Goal: Task Accomplishment & Management: Manage account settings

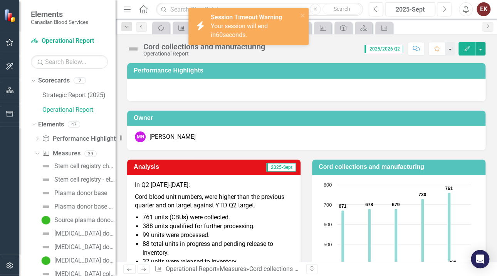
scroll to position [233, 0]
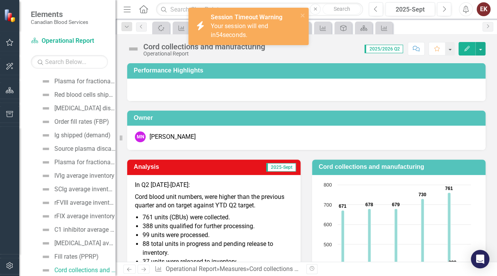
click at [206, 143] on div "MN Mark Newburgh" at bounding box center [306, 138] width 358 height 24
click at [233, 36] on span "Your session will end in 53 seconds." at bounding box center [239, 30] width 57 height 16
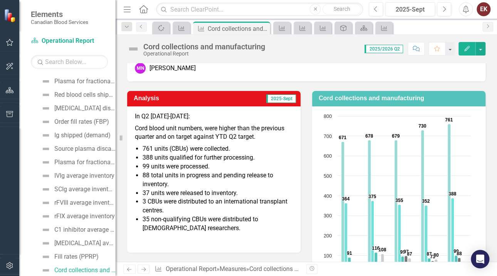
scroll to position [77, 0]
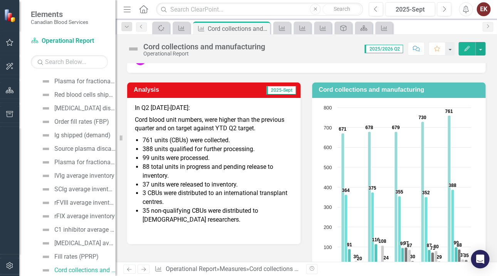
click at [177, 131] on span "Cord blood unit numbers, were higher than the previous quarter and on target ag…" at bounding box center [209, 124] width 149 height 16
click at [169, 127] on span "Cord blood unit numbers, were higher than the previous quarter and on target ag…" at bounding box center [209, 124] width 149 height 16
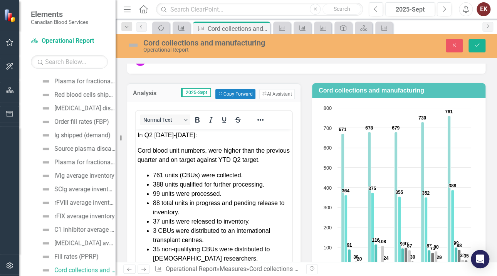
scroll to position [0, 0]
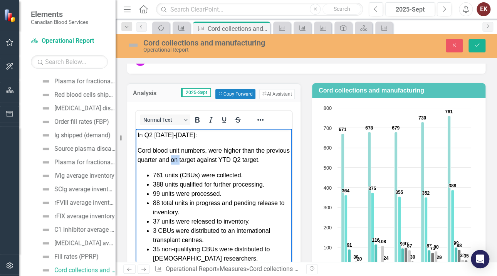
drag, startPoint x: 197, startPoint y: 161, endPoint x: 204, endPoint y: 160, distance: 7.0
click at [204, 160] on span "Cord blood unit numbers, were higher than the previous quarter and on target ag…" at bounding box center [213, 155] width 152 height 16
click at [153, 162] on span "Cord blood unit numbers, were higher than the previous quarter and on target ag…" at bounding box center [213, 155] width 152 height 16
drag, startPoint x: 184, startPoint y: 158, endPoint x: 268, endPoint y: 160, distance: 83.9
click at [268, 160] on span "Cord blood unit numbers, were higher than the previous quarter and on target ag…" at bounding box center [213, 155] width 152 height 16
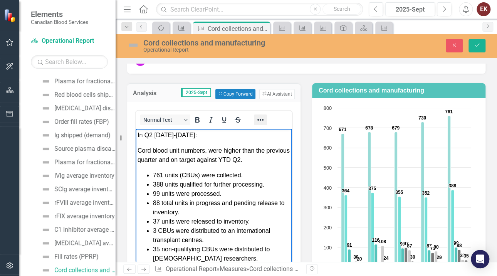
click at [263, 115] on icon "Reveal or hide additional toolbar items" at bounding box center [260, 119] width 9 height 9
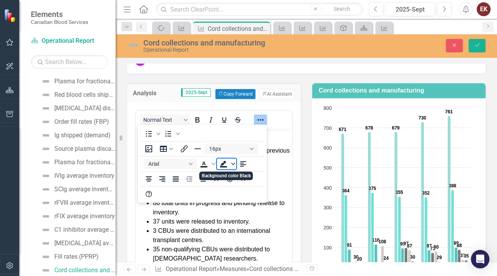
click at [232, 162] on icon "Background color Black" at bounding box center [233, 164] width 4 height 4
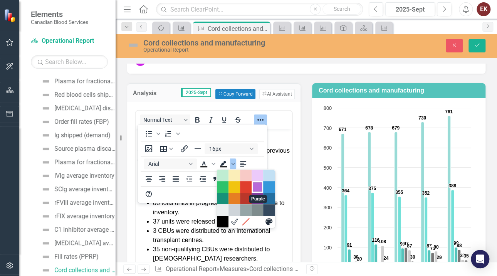
click at [258, 185] on div "Purple" at bounding box center [257, 186] width 9 height 9
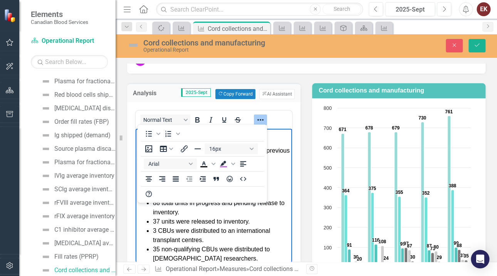
click at [260, 117] on icon "Reveal or hide additional toolbar items" at bounding box center [260, 119] width 9 height 9
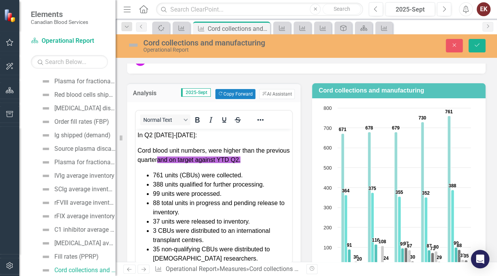
click at [284, 116] on div "Normal Text" at bounding box center [214, 119] width 156 height 15
click at [478, 41] on button "Save" at bounding box center [476, 45] width 17 height 13
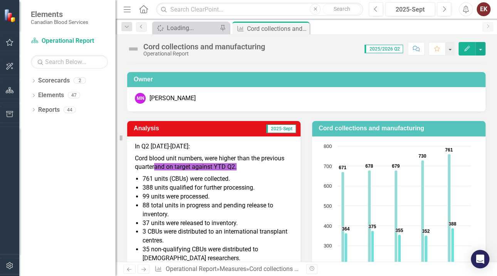
scroll to position [77, 0]
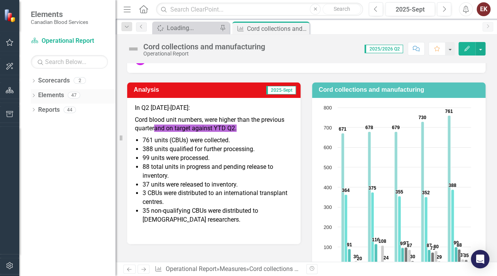
click at [34, 95] on icon "Dropdown" at bounding box center [33, 96] width 5 height 4
click at [38, 125] on icon "Dropdown" at bounding box center [37, 125] width 5 height 4
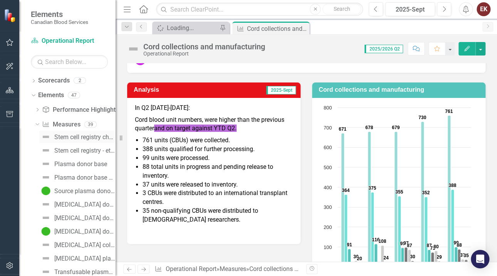
click at [62, 136] on div "Stem cell registry churn" at bounding box center [84, 137] width 61 height 7
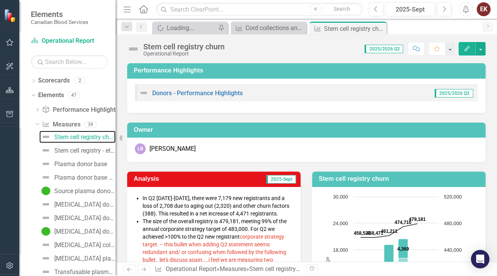
scroll to position [77, 0]
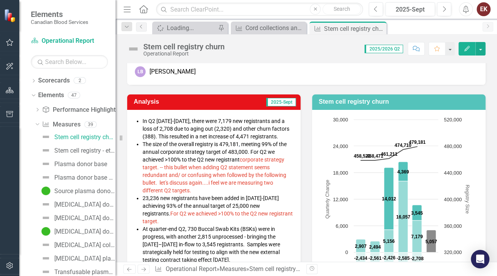
click at [251, 153] on span "The size of the overall registry is 479,181 , meeting 99% of the annual corpora…" at bounding box center [214, 167] width 144 height 52
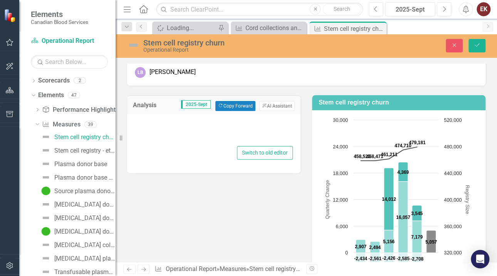
type textarea "<ul> <li style="font-size: 14px;"><span style="font-size: 14px;">In Q2 [DATE]-[…"
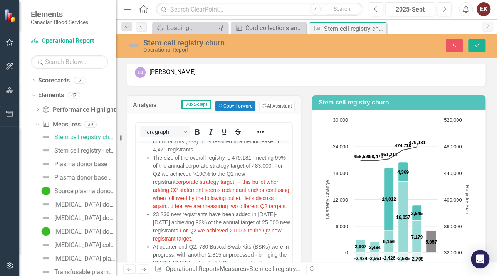
scroll to position [38, 0]
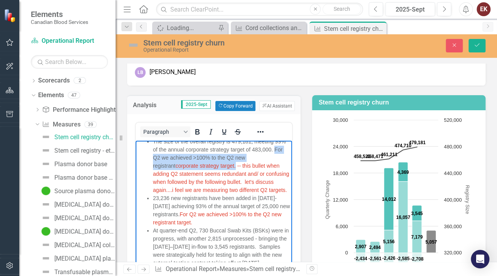
drag, startPoint x: 175, startPoint y: 154, endPoint x: 237, endPoint y: 164, distance: 62.5
click at [237, 164] on span "The size of the overall registry is 479,181 , meeting 99% of the annual corpora…" at bounding box center [221, 165] width 136 height 55
click at [261, 131] on icon "Reveal or hide additional toolbar items" at bounding box center [260, 131] width 9 height 9
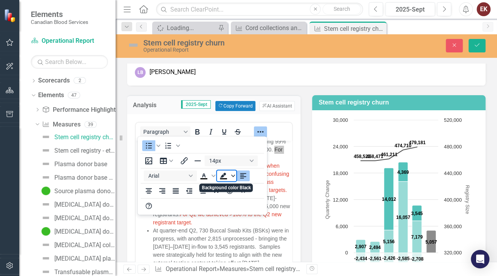
click at [231, 174] on icon "Background color Black" at bounding box center [233, 176] width 4 height 4
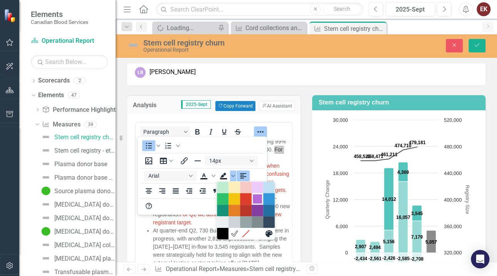
click at [255, 197] on div "Purple" at bounding box center [257, 198] width 9 height 9
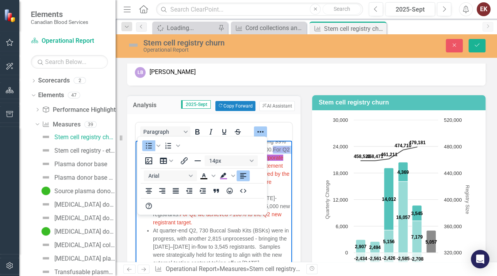
click at [258, 129] on icon "Reveal or hide additional toolbar items" at bounding box center [260, 131] width 9 height 9
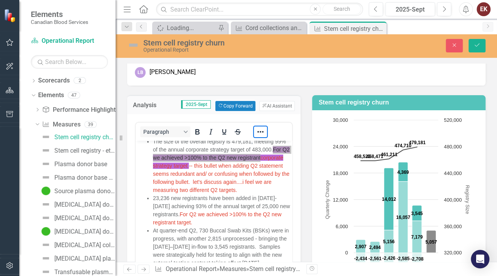
scroll to position [53, 0]
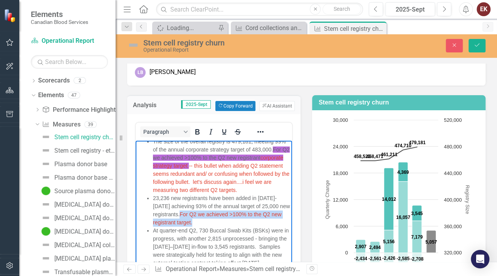
drag, startPoint x: 192, startPoint y: 204, endPoint x: 214, endPoint y: 213, distance: 23.0
click at [214, 213] on li "23,236 new registrants have been added in [DATE]-[DATE] achieving 93% of the an…" at bounding box center [221, 210] width 137 height 32
click at [261, 128] on icon "Reveal or hide additional toolbar items" at bounding box center [260, 131] width 9 height 9
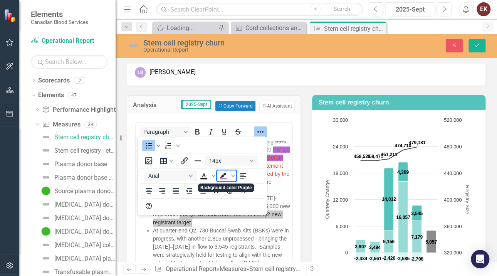
click at [224, 176] on icon "Background color Purple" at bounding box center [223, 175] width 9 height 9
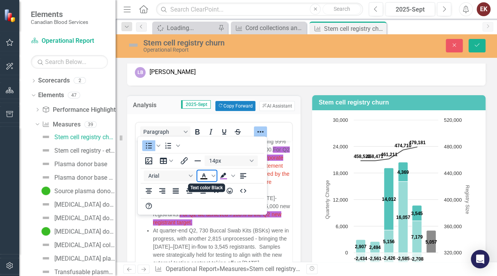
click at [202, 176] on icon "Text color Black" at bounding box center [203, 175] width 3 height 4
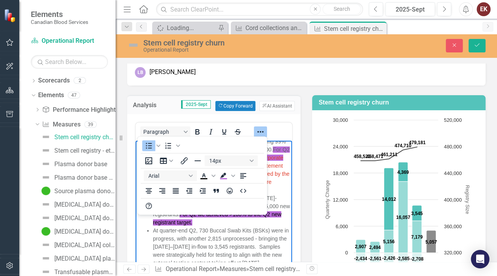
click at [274, 172] on span "corporate strategy target. -- this bullet when adding Q2 statement seems redund…" at bounding box center [221, 173] width 136 height 38
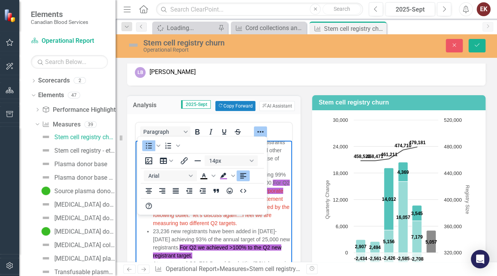
scroll to position [0, 0]
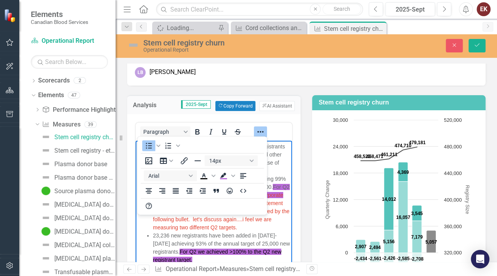
click at [279, 170] on li "In Q2 [DATE]-[DATE], there were 7,179 new registrants and a loss of 2,708 due t…" at bounding box center [221, 158] width 137 height 32
click at [259, 132] on icon "Reveal or hide additional toolbar items" at bounding box center [260, 131] width 9 height 9
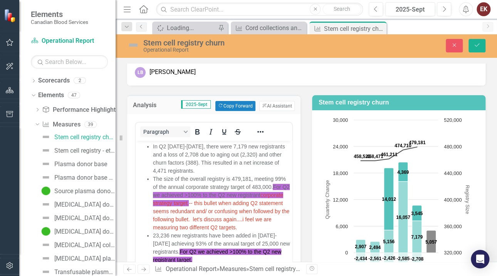
click at [199, 197] on span "For Q2 we achieved >100% to the Q2 new registrant" at bounding box center [221, 190] width 137 height 14
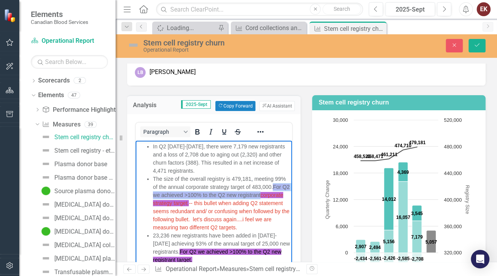
drag, startPoint x: 176, startPoint y: 191, endPoint x: 175, endPoint y: 201, distance: 10.4
click at [175, 197] on span "For Q2 we achieved >100% to the Q2 new registrant" at bounding box center [221, 190] width 137 height 14
click at [261, 129] on icon "Reveal or hide additional toolbar items" at bounding box center [260, 131] width 9 height 9
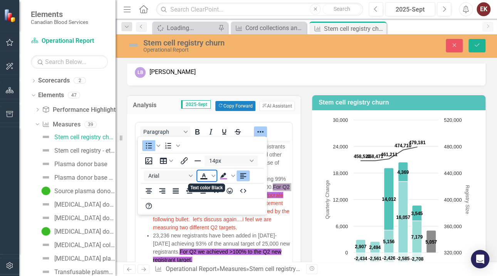
click at [204, 177] on icon "Text color Black" at bounding box center [203, 175] width 9 height 9
click at [478, 41] on button "Save" at bounding box center [476, 45] width 17 height 13
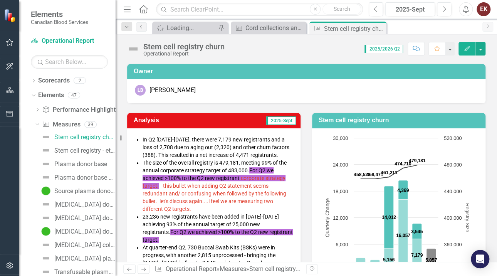
scroll to position [77, 0]
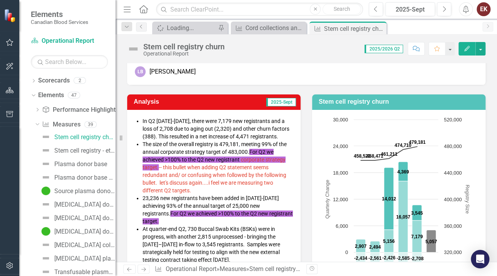
click at [253, 161] on span "corporate strategy target." at bounding box center [213, 163] width 143 height 14
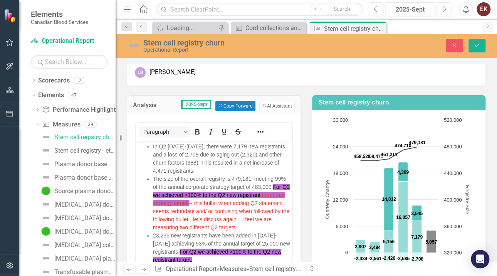
scroll to position [0, 0]
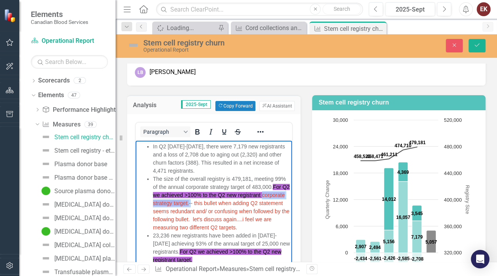
drag, startPoint x: 176, startPoint y: 202, endPoint x: 238, endPoint y: 199, distance: 61.7
click at [238, 199] on span "The size of the overall registry is 479,181 , meeting 99% of the annual corpora…" at bounding box center [221, 202] width 137 height 55
click at [262, 131] on icon "Reveal or hide additional toolbar items" at bounding box center [260, 132] width 6 height 2
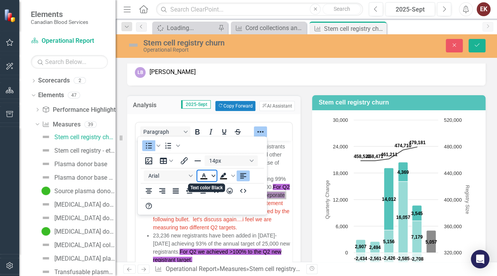
click at [212, 172] on span "Text color Black" at bounding box center [213, 175] width 6 height 11
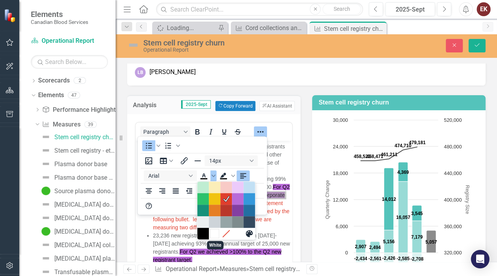
click at [216, 234] on div "White" at bounding box center [214, 233] width 9 height 9
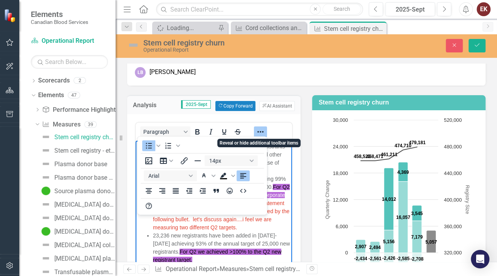
click at [262, 129] on icon "Reveal or hide additional toolbar items" at bounding box center [260, 131] width 9 height 9
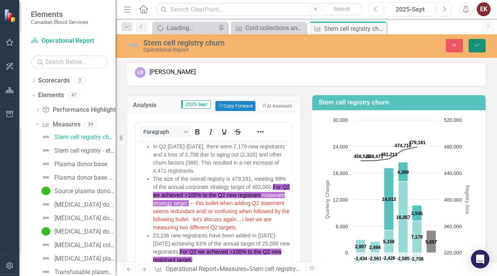
click at [477, 44] on icon "Save" at bounding box center [476, 44] width 7 height 5
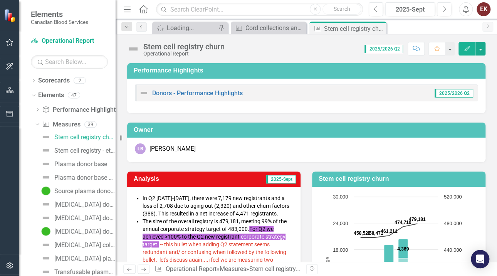
click at [288, 216] on li "In Q2 [DATE]-[DATE], there were 7,179 new registrants and a loss of 2,708 due t…" at bounding box center [217, 205] width 150 height 23
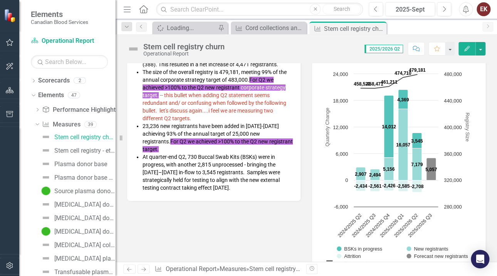
scroll to position [154, 0]
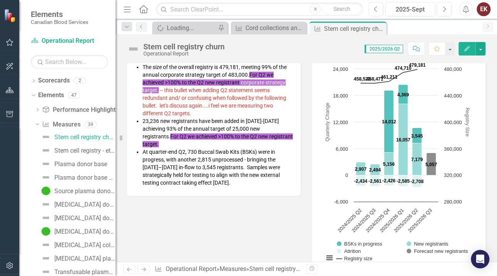
click at [256, 162] on span "At quarter-end Q2, 730 Buccal Swab Kits (BSKs) were in progress, with another 2…" at bounding box center [210, 167] width 137 height 37
click at [248, 162] on li "At quarter-end Q2, 730 Buccal Swab Kits (BSKs) were in progress, with another 2…" at bounding box center [217, 167] width 150 height 38
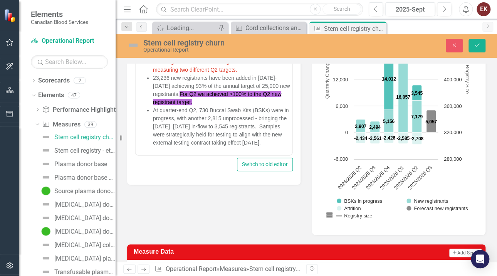
scroll to position [234, 0]
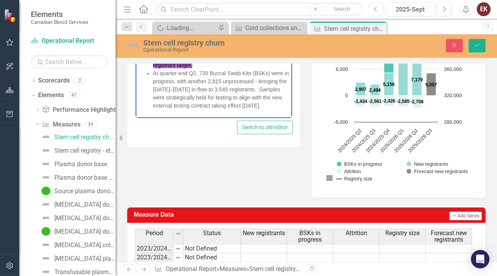
drag, startPoint x: 154, startPoint y: 88, endPoint x: 202, endPoint y: 105, distance: 51.0
click at [202, 105] on li "At quarter-end Q2, 730 Buccal Swab Kits (BSKs) were in progress, with another 2…" at bounding box center [221, 89] width 137 height 40
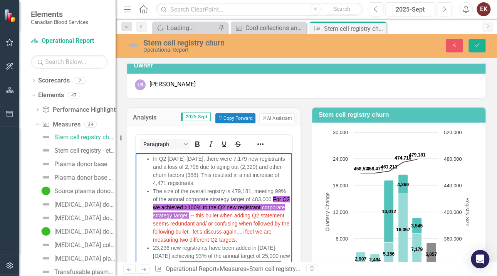
scroll to position [42, 0]
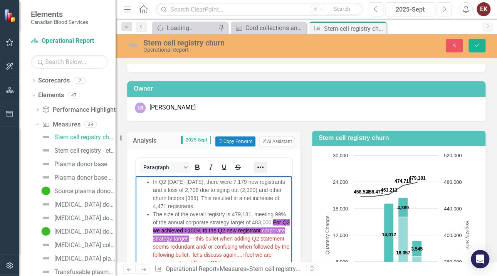
click at [262, 166] on icon "Reveal or hide additional toolbar items" at bounding box center [260, 167] width 6 height 2
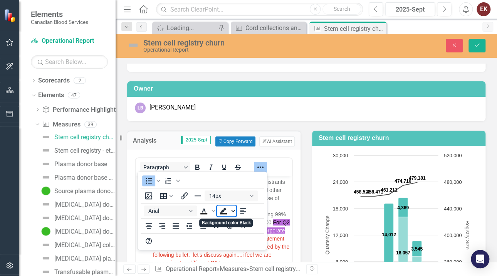
click at [231, 211] on icon "Background color Black" at bounding box center [233, 211] width 4 height 4
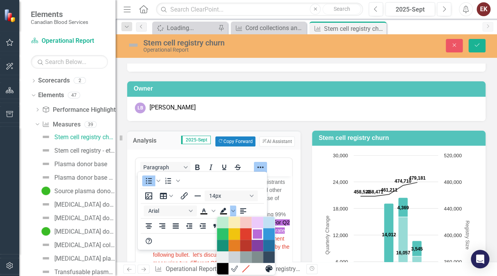
click at [256, 233] on div "Purple" at bounding box center [257, 233] width 9 height 9
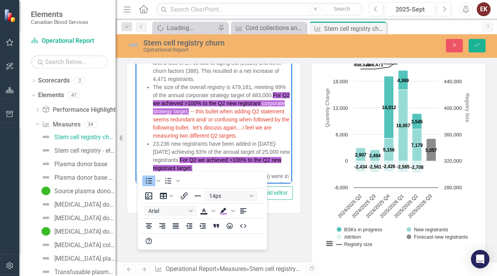
scroll to position [53, 0]
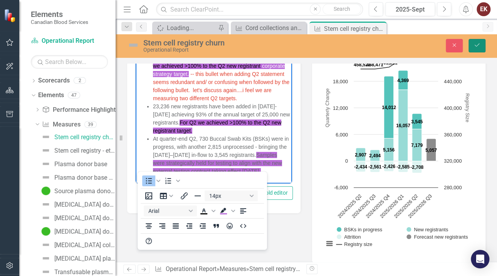
click at [476, 43] on icon "Save" at bounding box center [476, 44] width 7 height 5
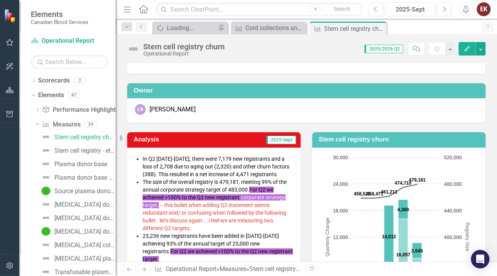
scroll to position [77, 0]
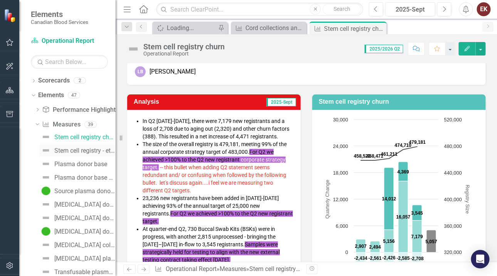
click at [66, 147] on div "Stem cell registry - ethnic diversity" at bounding box center [84, 150] width 61 height 7
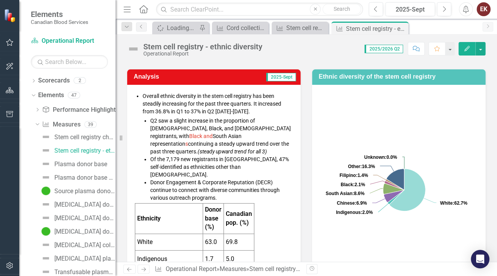
scroll to position [77, 0]
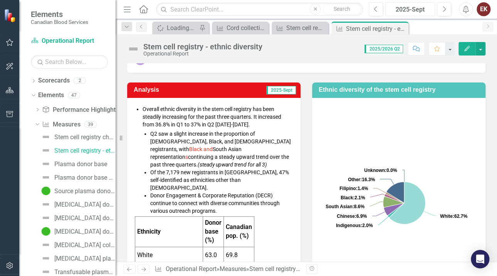
click at [422, 12] on div "2025-Sept" at bounding box center [410, 9] width 44 height 9
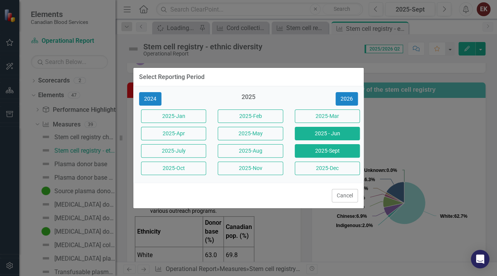
click at [342, 134] on button "2025 - Jun" at bounding box center [327, 133] width 65 height 13
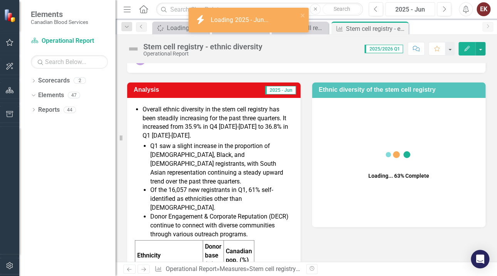
scroll to position [192, 0]
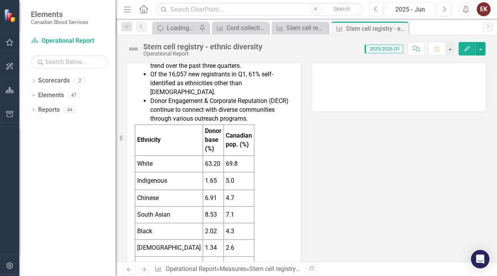
click at [408, 11] on div "2025 - Jun" at bounding box center [410, 9] width 44 height 9
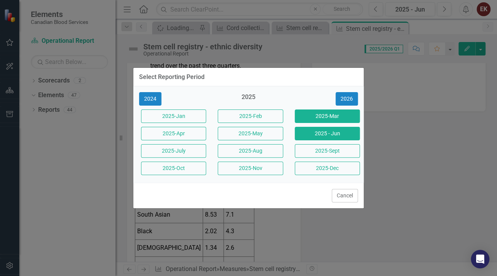
click at [316, 115] on button "2025-Mar" at bounding box center [327, 115] width 65 height 13
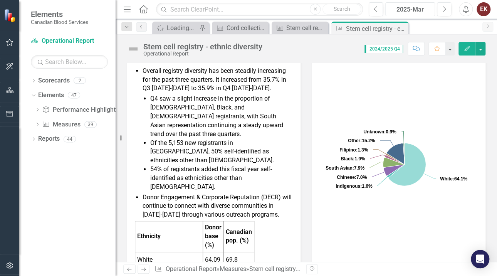
scroll to position [154, 0]
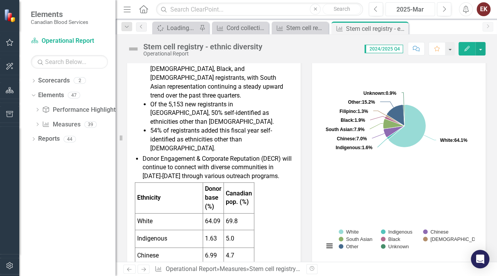
click at [408, 12] on div "2025-Mar" at bounding box center [410, 9] width 44 height 9
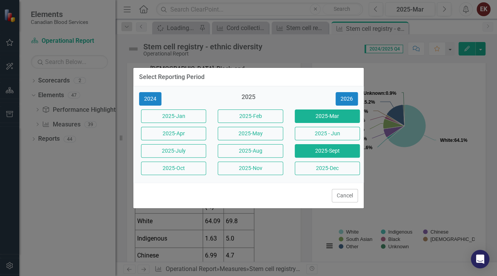
click at [328, 151] on button "2025-Sept" at bounding box center [327, 150] width 65 height 13
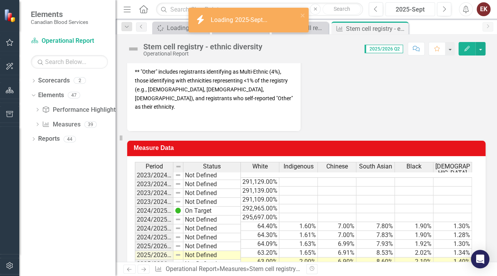
scroll to position [410, 0]
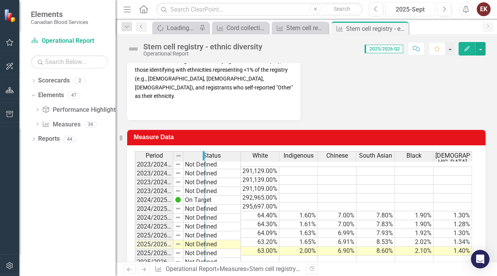
drag, startPoint x: 172, startPoint y: 126, endPoint x: 204, endPoint y: 125, distance: 31.6
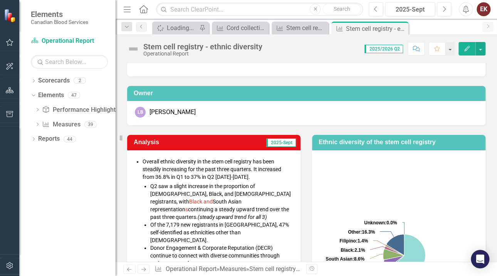
scroll to position [63, 0]
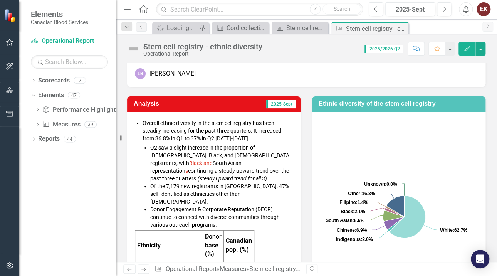
click at [170, 151] on span "Q2 saw a slight increase in the proportion of Indigenous, Black, and South Asia…" at bounding box center [220, 162] width 141 height 37
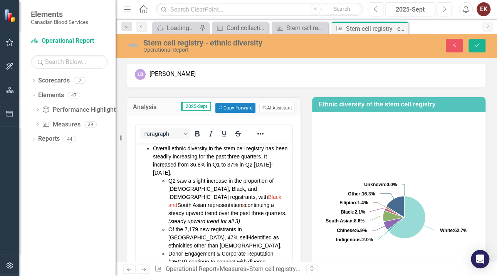
scroll to position [0, 0]
click at [177, 177] on span "Q2 saw a slight increase in the proportion of Indigenous, Black, and South Asia…" at bounding box center [227, 200] width 118 height 47
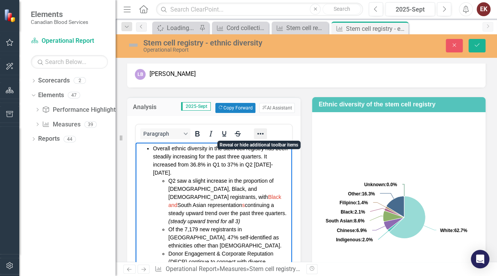
click at [263, 131] on icon "Reveal or hide additional toolbar items" at bounding box center [260, 133] width 9 height 9
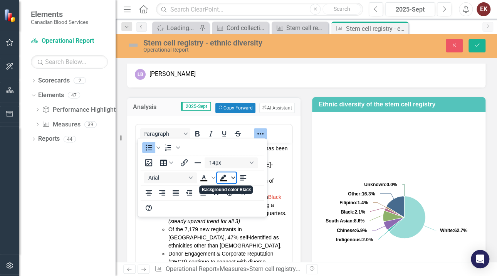
click at [233, 176] on icon "Background color Black" at bounding box center [233, 178] width 4 height 4
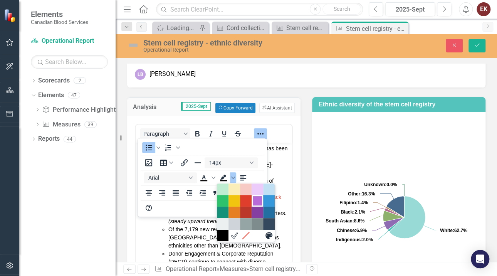
click at [256, 198] on div "Purple" at bounding box center [257, 200] width 9 height 9
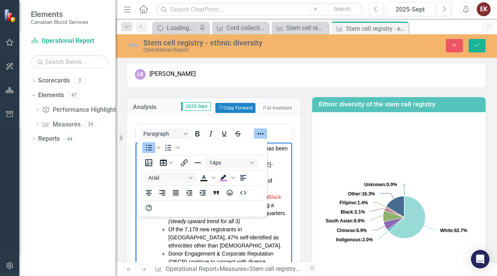
click at [262, 131] on icon "Reveal or hide additional toolbar items" at bounding box center [260, 133] width 9 height 9
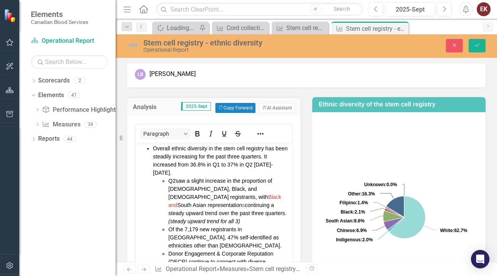
click at [177, 177] on span "Q2 ﻿ saw a slight increase in the proportion of Indigenous, Black, and South As…" at bounding box center [227, 200] width 118 height 47
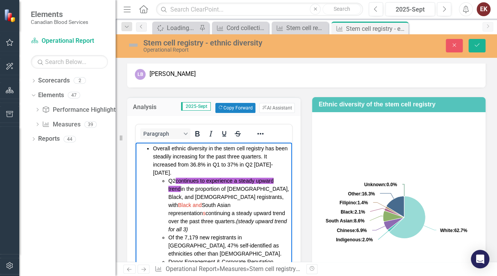
click at [181, 180] on span "continues to experience a steady upward trend" at bounding box center [220, 184] width 105 height 14
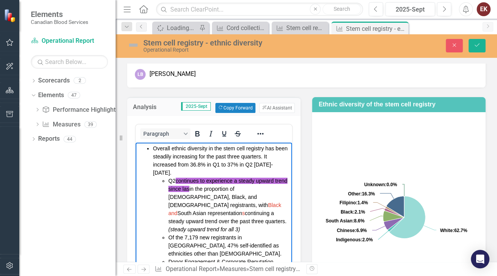
drag, startPoint x: 257, startPoint y: 172, endPoint x: 267, endPoint y: 172, distance: 10.4
click at [257, 177] on span "continues to experience a steady upward trend since las" at bounding box center [227, 184] width 119 height 14
click at [260, 133] on icon "Reveal or hide additional toolbar items" at bounding box center [260, 134] width 6 height 2
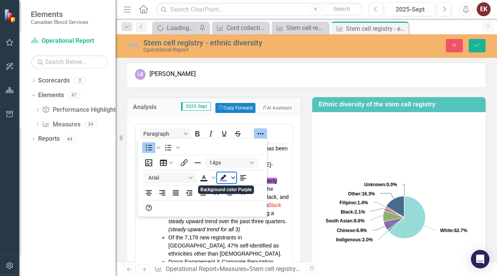
click at [231, 176] on icon "Background color Purple" at bounding box center [233, 178] width 4 height 4
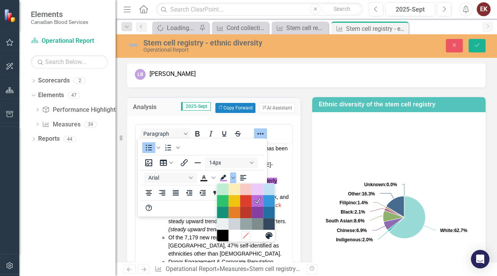
click at [246, 235] on icon "Remove color" at bounding box center [245, 235] width 5 height 5
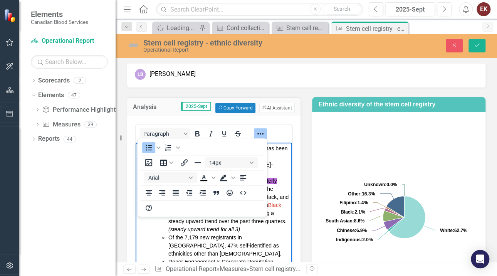
click at [262, 131] on icon "Reveal or hide additional toolbar items" at bounding box center [260, 133] width 9 height 9
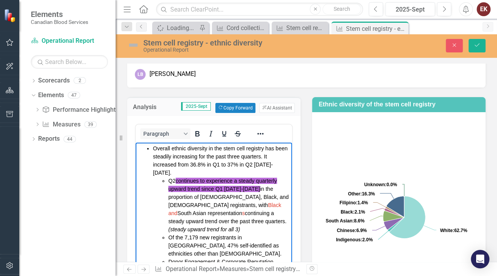
click at [272, 186] on li "Q2 continues to experience a steady quarterly upward trend since Q1 2024-2025 i…" at bounding box center [229, 204] width 122 height 57
drag, startPoint x: 208, startPoint y: 197, endPoint x: 234, endPoint y: 219, distance: 34.7
click at [234, 219] on li "Q2 continues to experience a steady quarterly upward trend since Q1 2024-2025 i…" at bounding box center [229, 204] width 122 height 57
click at [201, 181] on span "continues to experience a steady quarterly upward trend since Q1 2024-2025" at bounding box center [222, 184] width 109 height 14
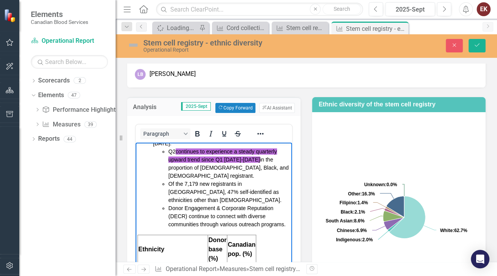
scroll to position [31, 0]
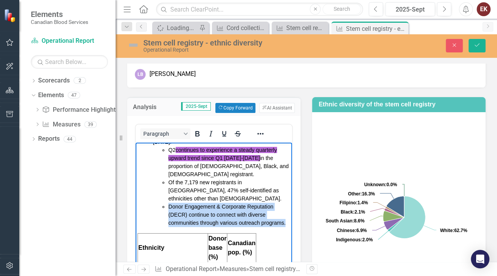
drag, startPoint x: 200, startPoint y: 216, endPoint x: 166, endPoint y: 191, distance: 41.8
click at [166, 191] on ul "Q2 continues to experience a steady quarterly upward trend since Q1 2024-2025 i…" at bounding box center [221, 186] width 137 height 81
click at [262, 133] on icon "Reveal or hide additional toolbar items" at bounding box center [260, 134] width 6 height 2
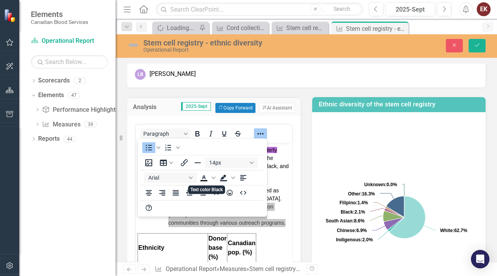
click at [210, 172] on div "14px Arial To open the popup, press Shift+Enter To open the popup, press Shift+…" at bounding box center [201, 185] width 129 height 60
click at [213, 173] on span "Text color Black" at bounding box center [213, 177] width 6 height 11
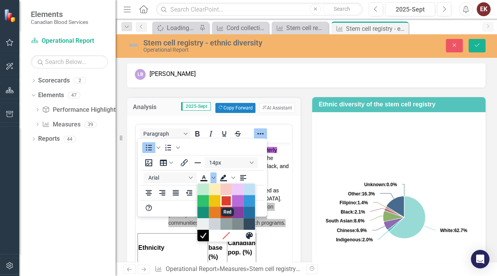
click at [226, 202] on div "Red" at bounding box center [225, 200] width 9 height 9
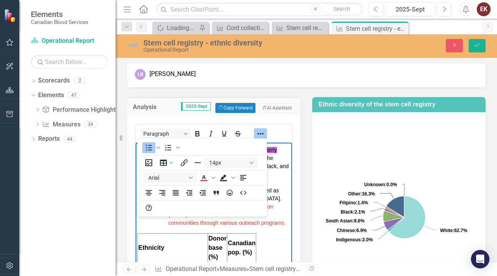
click at [260, 128] on button "Reveal or hide additional toolbar items" at bounding box center [260, 133] width 13 height 11
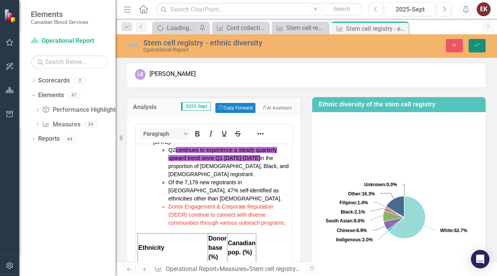
click at [474, 46] on icon "Save" at bounding box center [476, 44] width 7 height 5
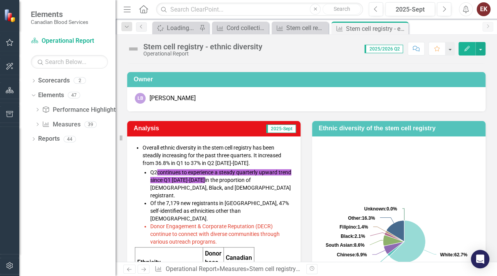
scroll to position [77, 0]
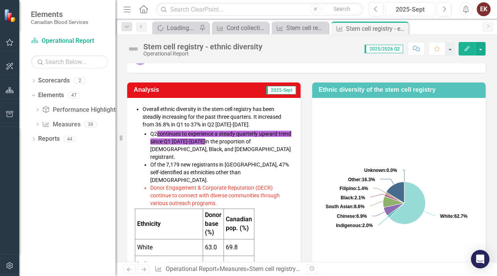
click at [413, 8] on div "2025-Sept" at bounding box center [410, 9] width 44 height 9
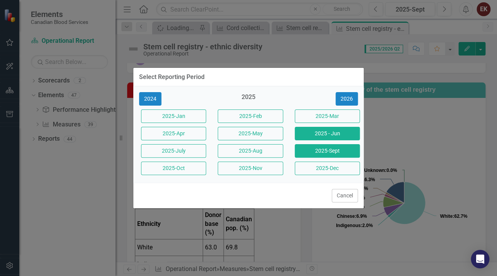
click at [345, 136] on button "2025 - Jun" at bounding box center [327, 133] width 65 height 13
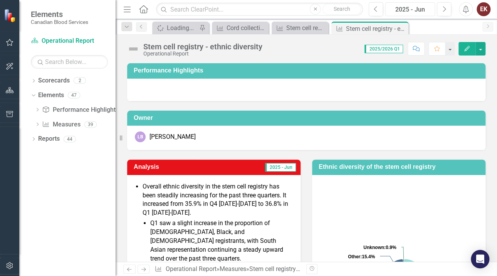
scroll to position [38, 0]
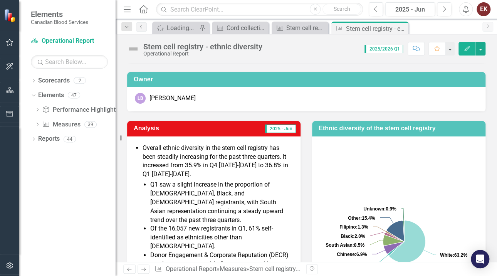
click at [268, 177] on li "Overall ethnic diversity in the stem cell registry has been steadily increasing…" at bounding box center [217, 211] width 150 height 134
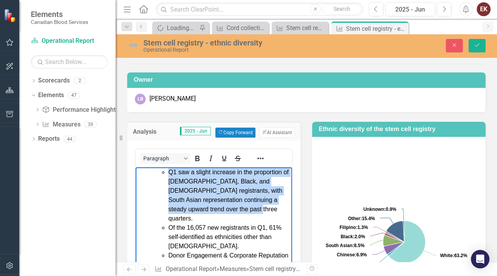
drag, startPoint x: 169, startPoint y: 171, endPoint x: 203, endPoint y: 215, distance: 56.0
click at [203, 215] on li "Q1 saw a slight increase in the proportion of Indigenous, Black, and South Asia…" at bounding box center [229, 194] width 122 height 55
copy li "Q1 saw a slight increase in the proportion of Indigenous, Black, and South Asia…"
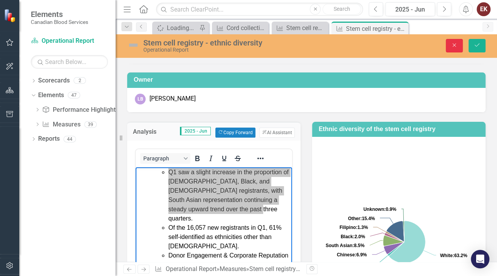
click at [459, 47] on button "Close" at bounding box center [453, 45] width 17 height 13
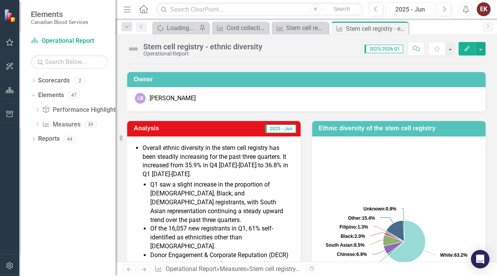
click at [412, 11] on div "2025 - Jun" at bounding box center [410, 9] width 44 height 9
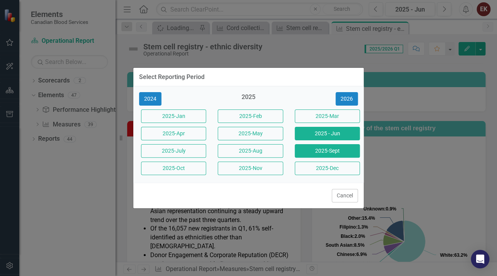
click at [338, 153] on button "2025-Sept" at bounding box center [327, 150] width 65 height 13
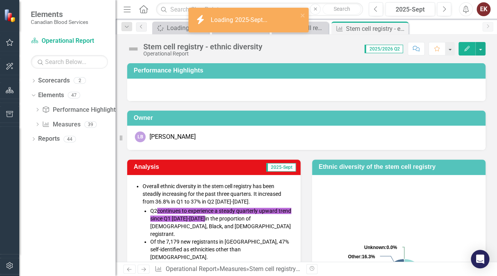
click at [170, 214] on li "Q2 continues to experience a steady quarterly upward trend since Q1 2024-2025 i…" at bounding box center [221, 222] width 142 height 31
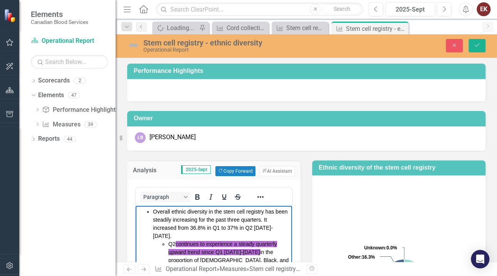
click at [177, 240] on span "continues to experience a steady quarterly upward trend since Q1 2024-2025" at bounding box center [222, 247] width 109 height 14
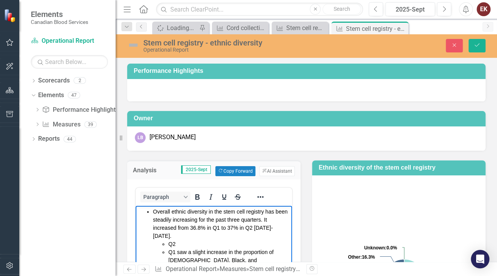
scroll to position [26, 0]
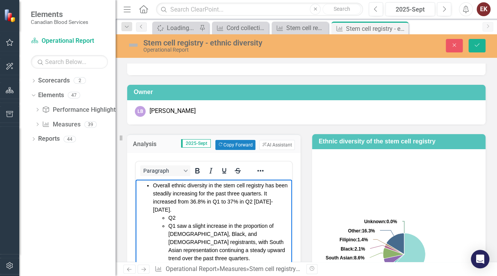
click at [195, 213] on li "Q2" at bounding box center [229, 217] width 122 height 8
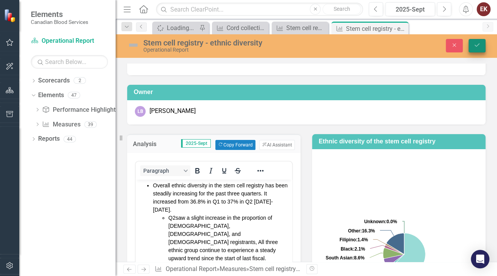
click at [477, 42] on button "Save" at bounding box center [476, 45] width 17 height 13
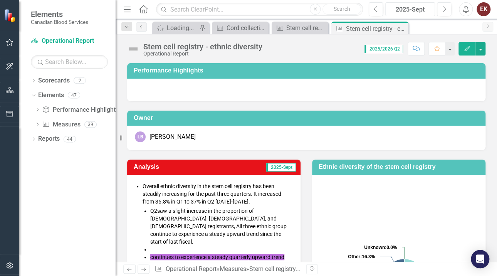
click at [422, 6] on div "2025-Sept" at bounding box center [410, 9] width 44 height 9
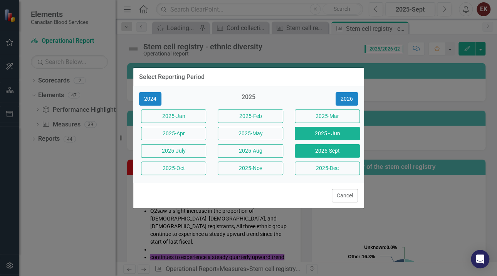
click at [343, 132] on button "2025 - Jun" at bounding box center [327, 133] width 65 height 13
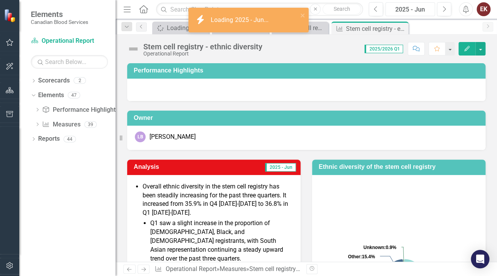
scroll to position [38, 0]
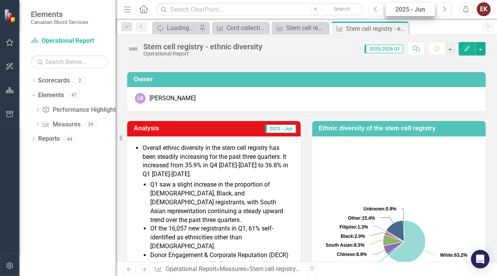
click at [394, 10] on div "2025 - Jun" at bounding box center [410, 9] width 44 height 9
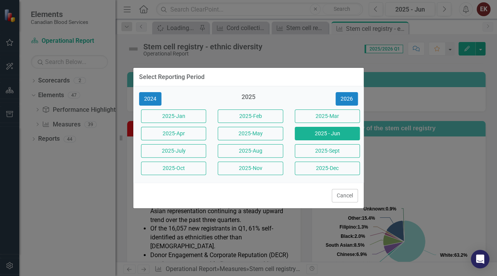
click at [333, 144] on div "2025-Sept" at bounding box center [325, 150] width 77 height 17
click at [331, 147] on button "2025-Sept" at bounding box center [327, 150] width 65 height 13
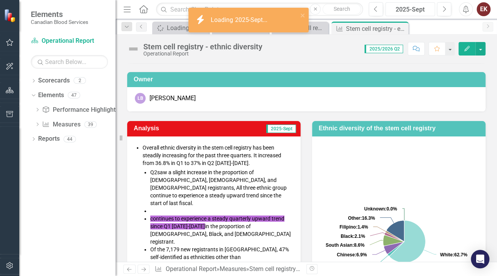
scroll to position [77, 0]
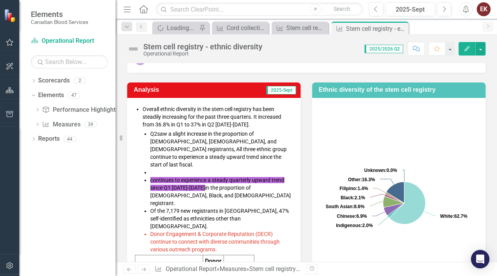
click at [221, 149] on li "Q2 saw a slight increase in the proportion of Indigenous, Black, and South Asia…" at bounding box center [221, 149] width 142 height 38
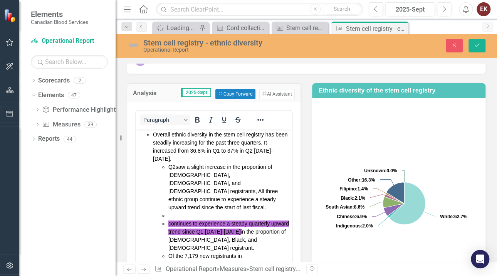
scroll to position [0, 0]
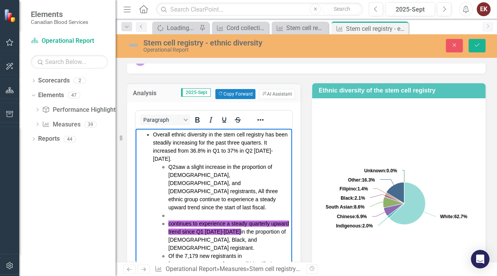
click at [219, 183] on li "Q2 saw a slight increase in the proportion of Indigenous, Black, and South Asia…" at bounding box center [229, 186] width 122 height 49
click at [279, 166] on li "Q2 saw a slight increase in the proportion of Indigenous, Black, and South Asia…" at bounding box center [229, 186] width 122 height 49
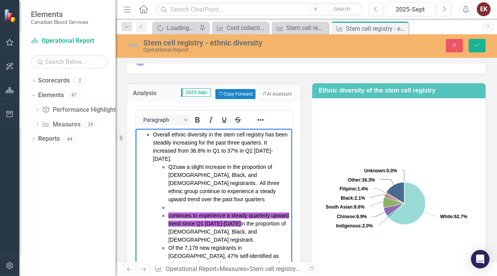
click at [264, 190] on li "Q2 saw a slight increase in the proportion of Indigenous, Black, and South Asia…" at bounding box center [229, 182] width 122 height 40
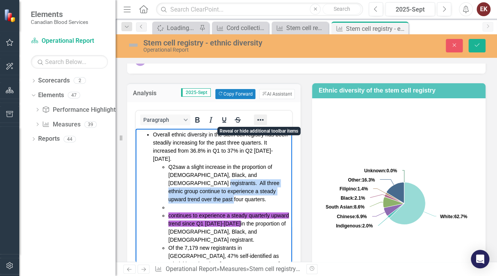
click at [259, 118] on icon "Reveal or hide additional toolbar items" at bounding box center [260, 119] width 9 height 9
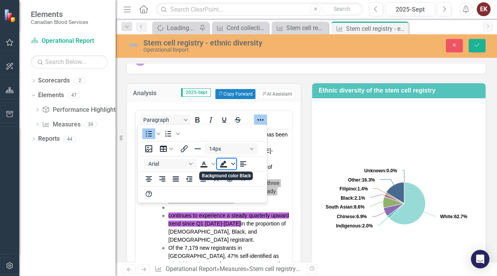
click at [231, 161] on span "Background color Black" at bounding box center [233, 163] width 6 height 11
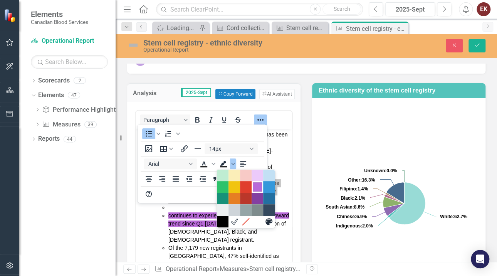
click at [259, 185] on div "Purple" at bounding box center [257, 186] width 9 height 9
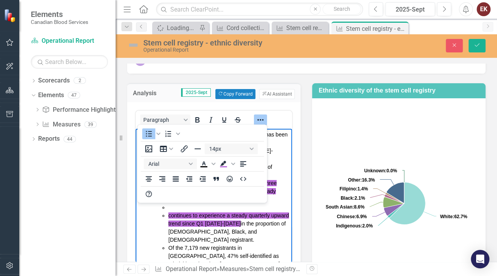
click at [258, 115] on icon "Reveal or hide additional toolbar items" at bounding box center [260, 119] width 9 height 9
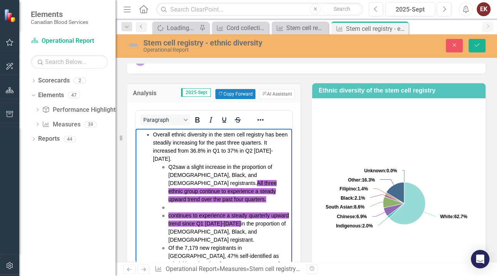
click at [244, 193] on li "Q2 saw a slight increase in the proportion of Indigenous, Black, and South Asia…" at bounding box center [229, 182] width 122 height 40
click at [259, 117] on icon "Reveal or hide additional toolbar items" at bounding box center [260, 119] width 9 height 9
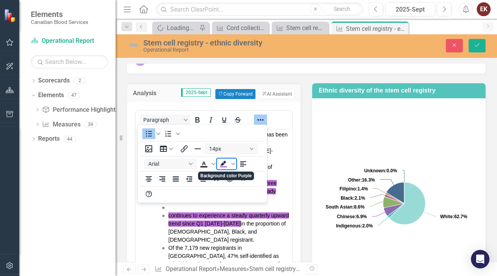
click at [229, 162] on span "Background color Purple" at bounding box center [223, 163] width 13 height 11
click at [233, 160] on span "Background color Purple" at bounding box center [233, 163] width 6 height 11
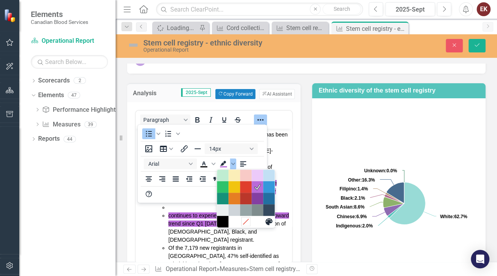
click at [248, 220] on icon "Remove color" at bounding box center [245, 221] width 7 height 7
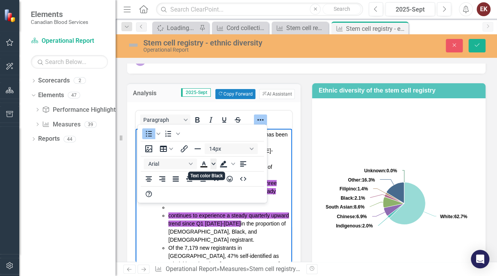
click at [213, 164] on icon "Text color Black" at bounding box center [213, 164] width 4 height 4
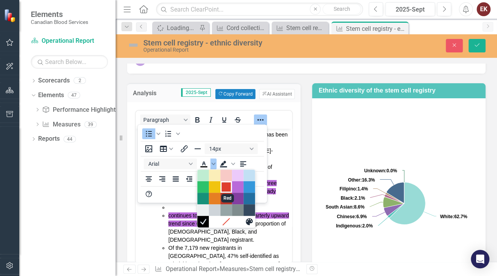
click at [229, 186] on div "Red" at bounding box center [225, 186] width 9 height 9
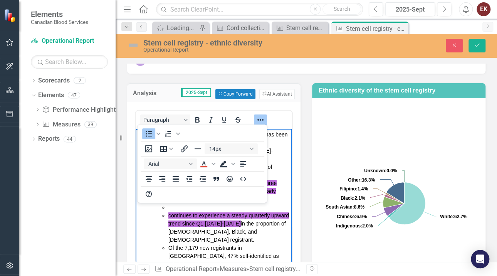
click at [262, 120] on icon "Reveal or hide additional toolbar items" at bounding box center [260, 119] width 9 height 9
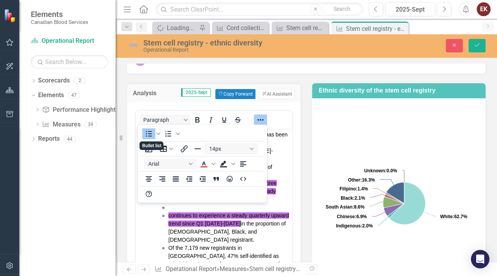
click at [274, 184] on li "Q2 saw a slight increase in the proportion of Indigenous, Black, and South Asia…" at bounding box center [229, 182] width 122 height 40
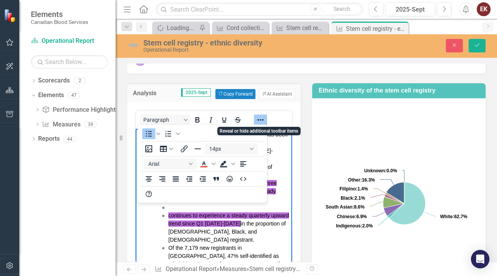
click at [262, 117] on icon "Reveal or hide additional toolbar items" at bounding box center [260, 119] width 9 height 9
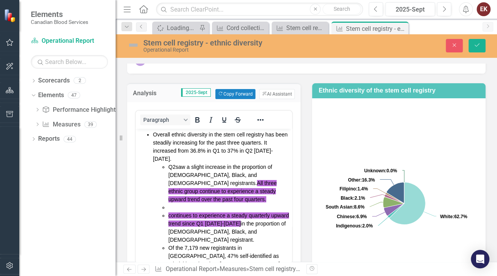
click at [224, 193] on li "Q2 saw a slight increase in the proportion of Indigenous, Black, and South Asia…" at bounding box center [229, 182] width 122 height 40
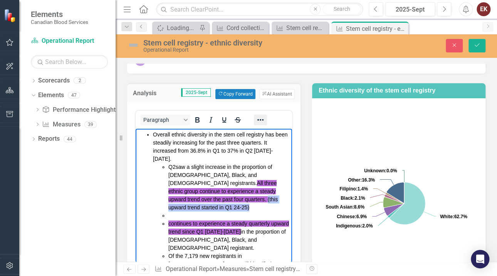
click at [259, 119] on icon "Reveal or hide additional toolbar items" at bounding box center [260, 120] width 6 height 2
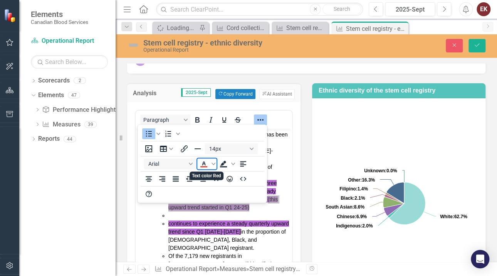
click at [206, 163] on icon "Text color Red" at bounding box center [203, 163] width 9 height 9
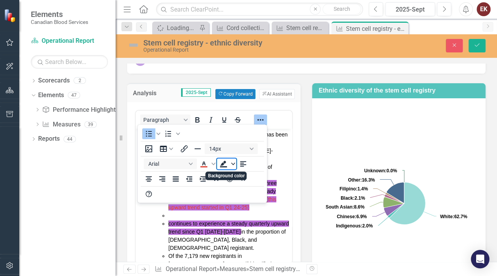
click at [234, 162] on icon "Background color" at bounding box center [233, 164] width 4 height 4
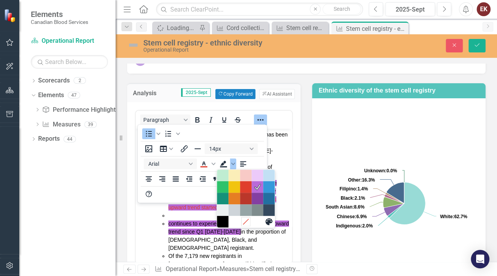
click at [246, 220] on icon "Remove color" at bounding box center [245, 221] width 5 height 5
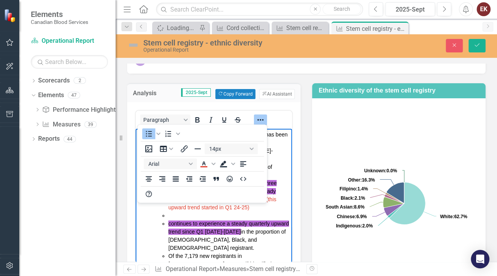
click at [261, 117] on icon "Reveal or hide additional toolbar items" at bounding box center [260, 119] width 9 height 9
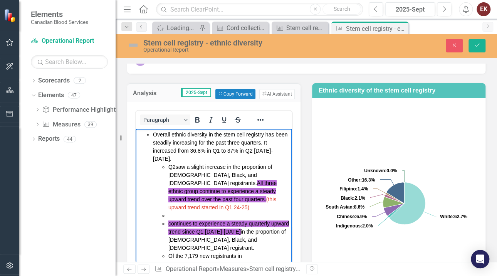
click at [239, 211] on li "Rich Text Area. Press ALT-0 for help." at bounding box center [229, 215] width 122 height 8
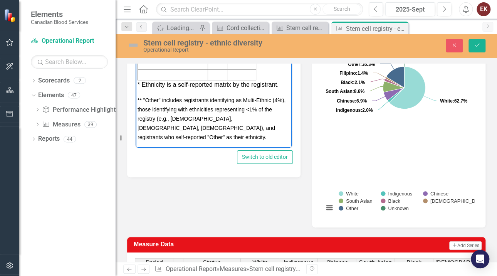
scroll to position [308, 0]
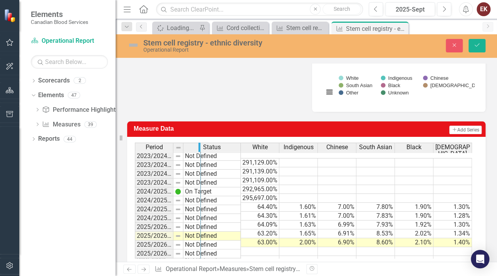
drag, startPoint x: 172, startPoint y: 150, endPoint x: 200, endPoint y: 150, distance: 27.3
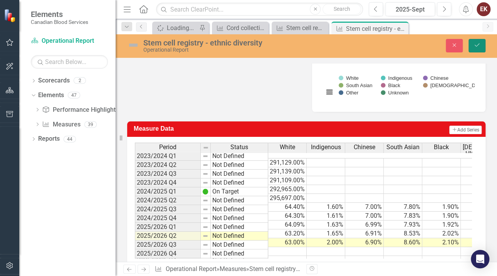
click at [481, 44] on button "Save" at bounding box center [476, 45] width 17 height 13
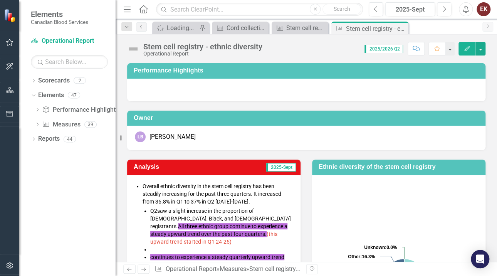
scroll to position [38, 0]
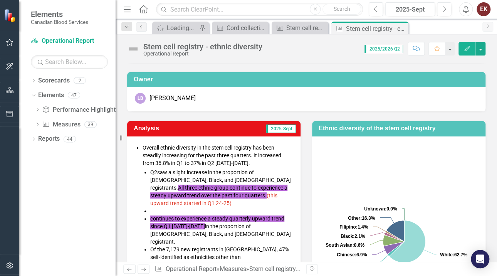
click at [280, 184] on span "All three ethnic group continue to experience a steady upward trend over the pa…" at bounding box center [218, 191] width 137 height 14
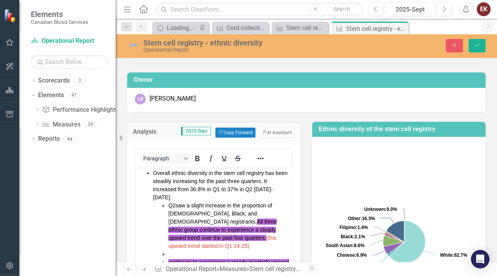
scroll to position [0, 0]
click at [248, 218] on span "All three ethnic group continue to experience a steady upward trend over the pa…" at bounding box center [222, 229] width 108 height 22
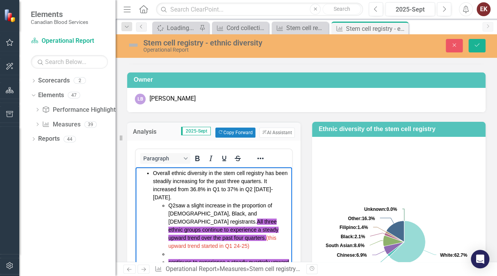
click at [259, 234] on span "(this upward trend started in Q1 24-25)" at bounding box center [222, 241] width 108 height 14
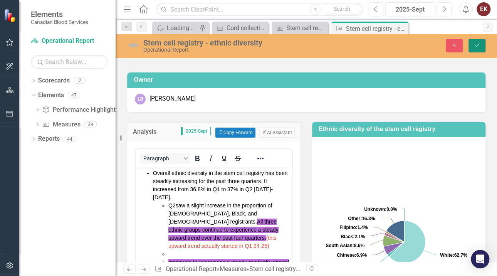
click at [476, 43] on icon "Save" at bounding box center [476, 44] width 7 height 5
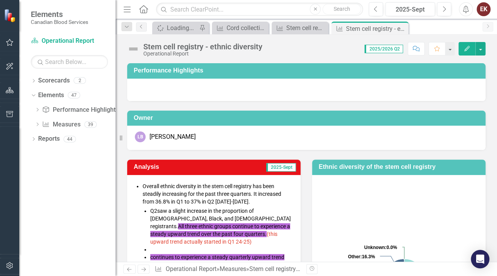
scroll to position [38, 0]
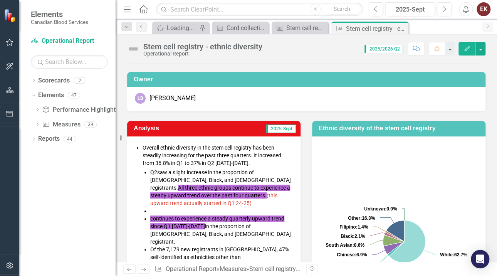
click at [219, 225] on span "continues to experience a steady quarterly upward trend since Q1 2024-2025 in t…" at bounding box center [220, 229] width 141 height 29
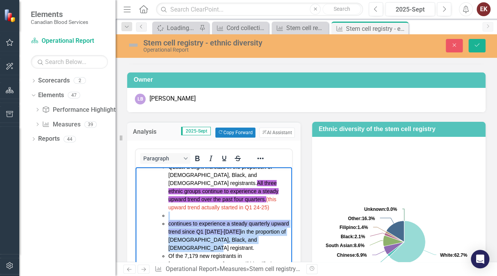
drag, startPoint x: 215, startPoint y: 240, endPoint x: 169, endPoint y: 208, distance: 56.0
click at [169, 208] on ul "Q2 saw a slight increase in the proportion of Indigenous, Black, and South Asia…" at bounding box center [221, 230] width 137 height 137
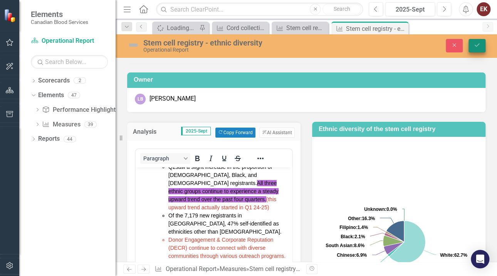
click at [479, 39] on button "Save" at bounding box center [476, 45] width 17 height 13
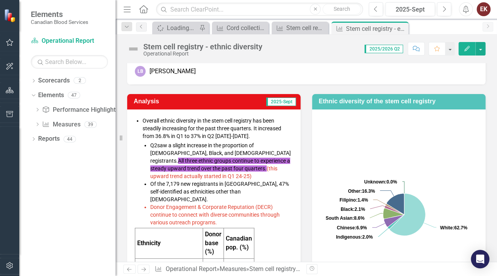
scroll to position [77, 0]
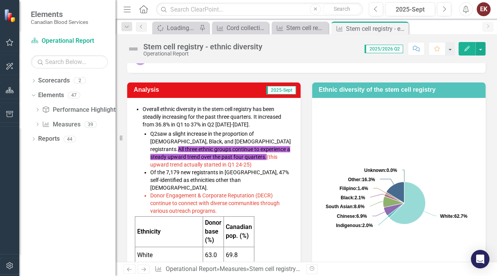
click at [223, 203] on li "Donor Engagement & Corporate Reputation (DECR) continue to connect with diverse…" at bounding box center [221, 202] width 142 height 23
click at [228, 192] on span "Donor Engagement & Corporate Reputation (DECR) continue to connect with diverse…" at bounding box center [214, 203] width 129 height 22
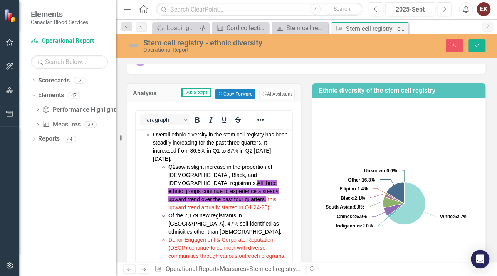
scroll to position [0, 0]
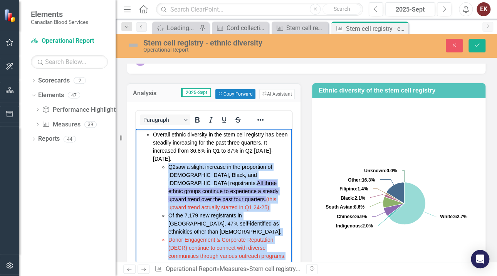
drag, startPoint x: 196, startPoint y: 249, endPoint x: 169, endPoint y: 158, distance: 94.9
click at [169, 162] on ul "Q2 saw a slight increase in the proportion of Indigenous, Black, and South Asia…" at bounding box center [221, 210] width 137 height 97
click at [261, 122] on icon "Reveal or hide additional toolbar items" at bounding box center [260, 119] width 9 height 9
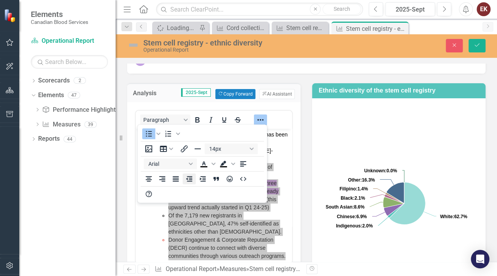
click at [188, 176] on icon "Decrease indent" at bounding box center [189, 178] width 6 height 5
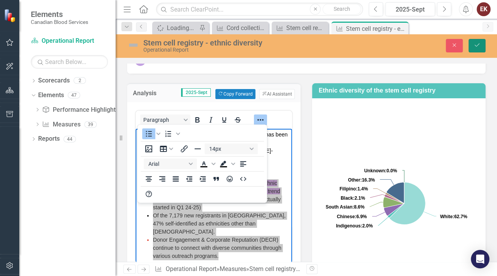
click at [474, 46] on icon "Save" at bounding box center [476, 44] width 7 height 5
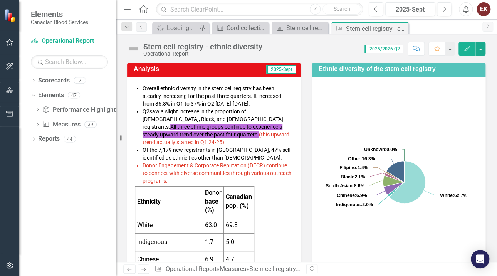
scroll to position [77, 0]
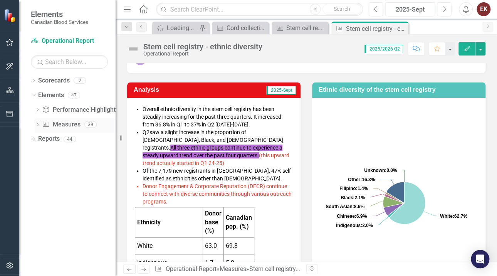
click at [38, 126] on icon "Dropdown" at bounding box center [37, 125] width 5 height 4
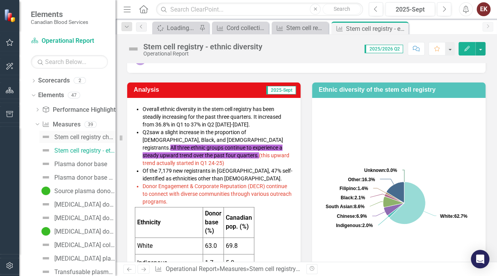
click at [74, 135] on div "Stem cell registry churn" at bounding box center [84, 137] width 61 height 7
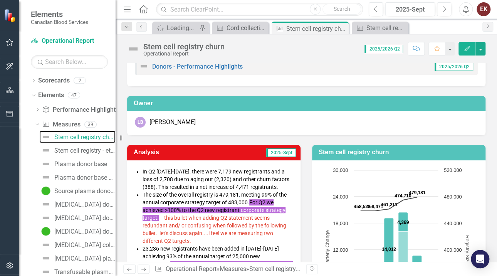
scroll to position [38, 0]
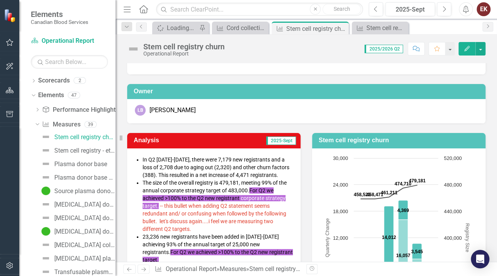
click at [265, 190] on span "For Q2 we achieved >100% to the Q2 new registrant" at bounding box center [207, 194] width 131 height 14
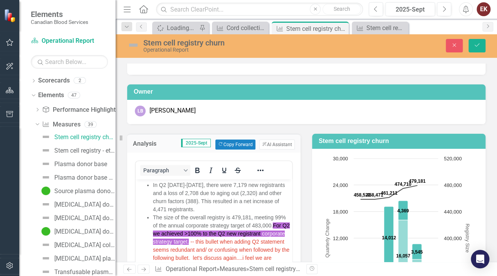
scroll to position [0, 0]
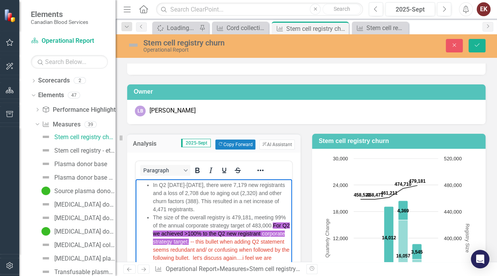
click at [185, 233] on span "For Q2 we achieved >100% to the Q2 new registrant" at bounding box center [221, 229] width 137 height 14
click at [478, 42] on icon "Save" at bounding box center [476, 44] width 7 height 5
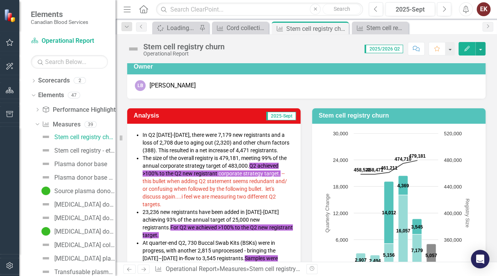
scroll to position [77, 0]
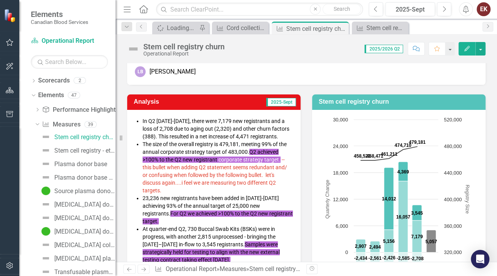
click at [259, 152] on span "Q2 achieved >100% to the Q2 new registrant" at bounding box center [210, 156] width 136 height 14
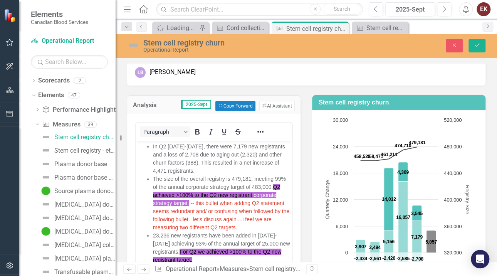
scroll to position [0, 0]
click at [177, 193] on span "Q2 achieved >100% to the Q2 new registrant" at bounding box center [216, 190] width 127 height 14
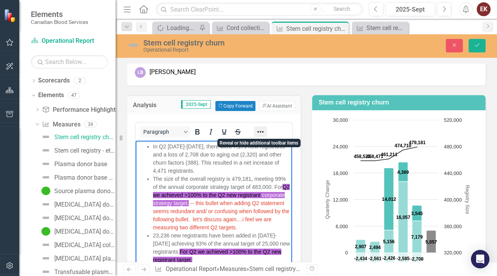
click at [259, 130] on icon "Reveal or hide additional toolbar items" at bounding box center [260, 131] width 9 height 9
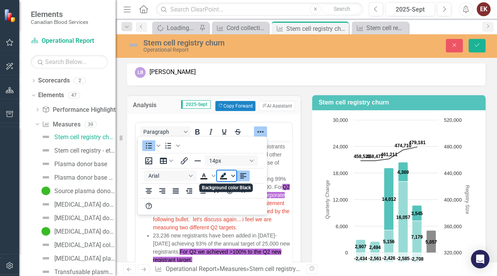
click at [232, 176] on icon "Background color Black" at bounding box center [233, 175] width 4 height 2
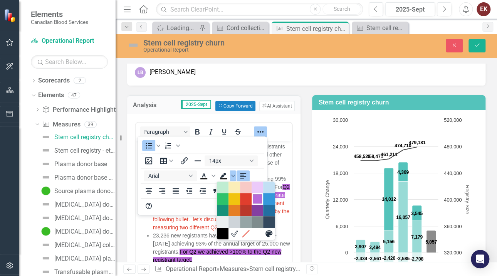
click at [260, 196] on div "Purple" at bounding box center [257, 198] width 9 height 9
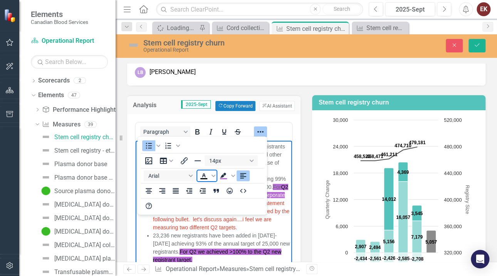
click at [202, 174] on icon "Text color Black" at bounding box center [203, 175] width 9 height 9
click at [471, 39] on button "Save" at bounding box center [476, 45] width 17 height 13
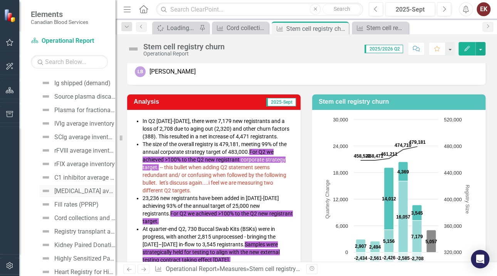
scroll to position [269, 0]
drag, startPoint x: 77, startPoint y: 205, endPoint x: 87, endPoint y: 208, distance: 10.1
click at [77, 205] on div "Cord collections and manufacturing" at bounding box center [84, 204] width 61 height 7
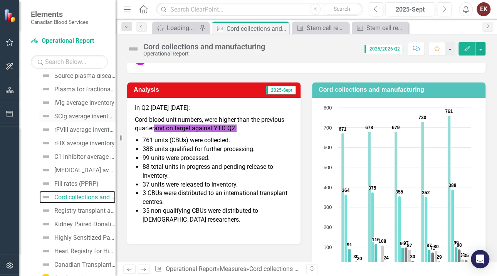
scroll to position [281, 0]
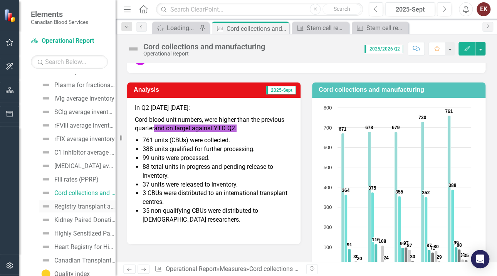
click at [82, 204] on div "Registry transplant activities" at bounding box center [84, 206] width 61 height 7
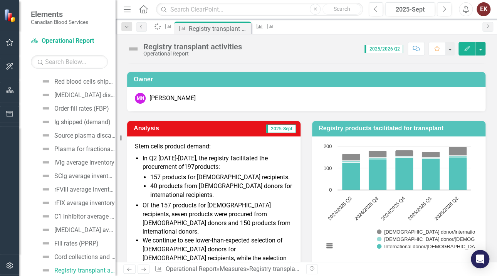
scroll to position [77, 0]
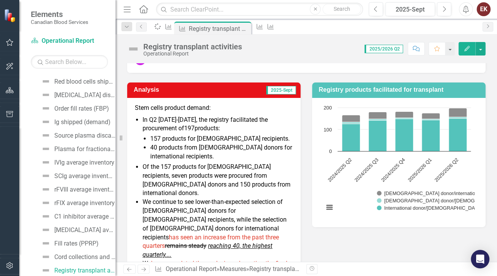
click at [219, 242] on em "reaching 40, the highest quarterly...." at bounding box center [207, 250] width 130 height 16
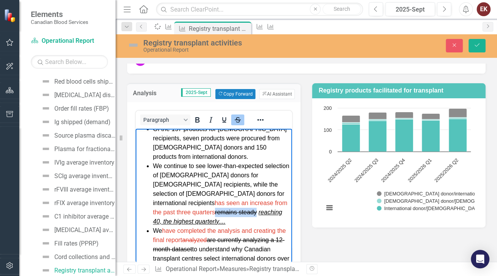
drag, startPoint x: 256, startPoint y: 192, endPoint x: 172, endPoint y: 196, distance: 84.0
click at [172, 200] on li "We continue to see lower-than-expected selection of Canadian donors for Canadia…" at bounding box center [221, 193] width 137 height 65
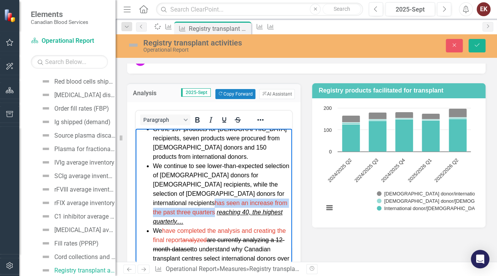
drag, startPoint x: 247, startPoint y: 183, endPoint x: 253, endPoint y: 192, distance: 10.8
click at [253, 199] on span "has seen an increase from the past three quarters" at bounding box center [220, 207] width 134 height 16
click at [260, 122] on icon "Reveal or hide additional toolbar items" at bounding box center [260, 119] width 9 height 9
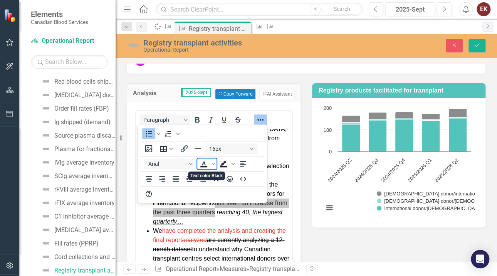
click at [201, 162] on icon "Text color Black" at bounding box center [203, 163] width 9 height 9
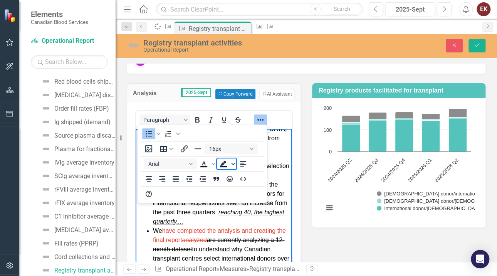
click at [233, 166] on span "Background color Black" at bounding box center [233, 163] width 6 height 11
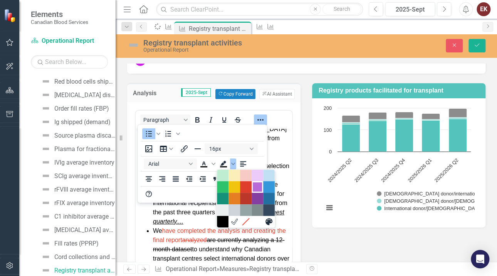
click at [255, 185] on div "Purple" at bounding box center [257, 186] width 9 height 9
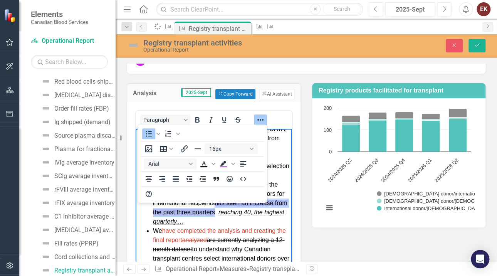
click at [257, 117] on icon "Reveal or hide additional toolbar items" at bounding box center [260, 119] width 9 height 9
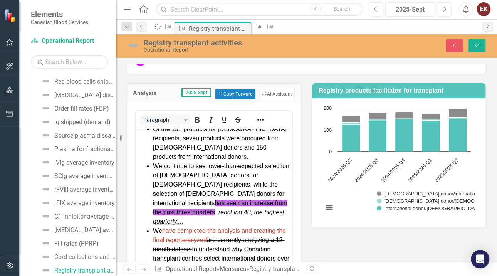
click at [253, 203] on li "We continue to see lower-than-expected selection of Canadian donors for Canadia…" at bounding box center [221, 193] width 137 height 65
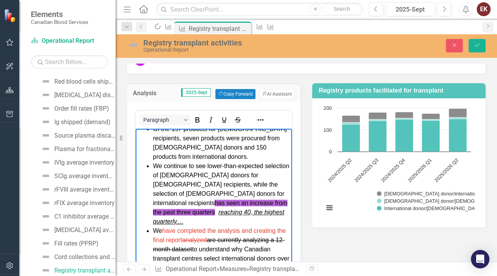
click at [255, 199] on span "has seen an increase from the past three quarters" at bounding box center [220, 207] width 134 height 16
drag, startPoint x: 255, startPoint y: 192, endPoint x: 254, endPoint y: 199, distance: 6.6
click at [254, 199] on li "We continue to see lower-than-expected selection of Canadian donors for Canadia…" at bounding box center [221, 193] width 137 height 65
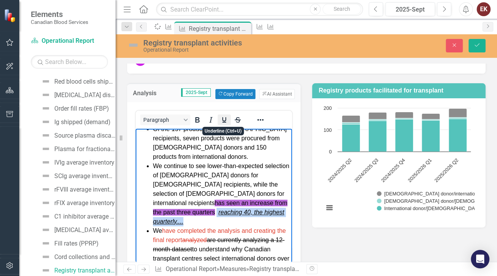
click at [221, 120] on icon "Underline" at bounding box center [223, 119] width 9 height 9
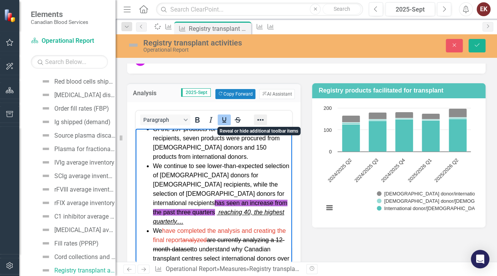
click at [258, 121] on icon "Reveal or hide additional toolbar items" at bounding box center [260, 119] width 9 height 9
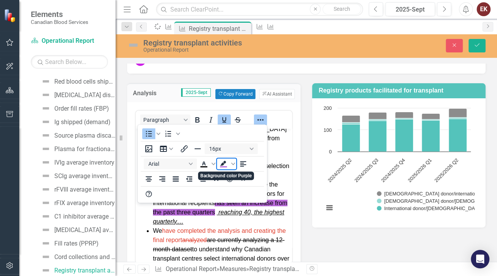
click at [222, 163] on icon "Background color Purple" at bounding box center [223, 163] width 6 height 5
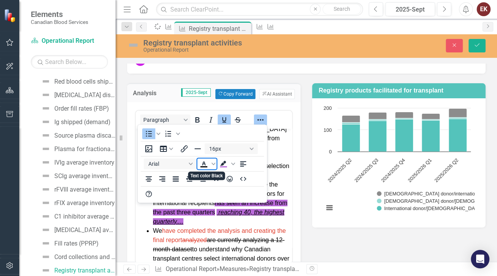
click at [204, 164] on icon "Text color Black" at bounding box center [203, 163] width 9 height 9
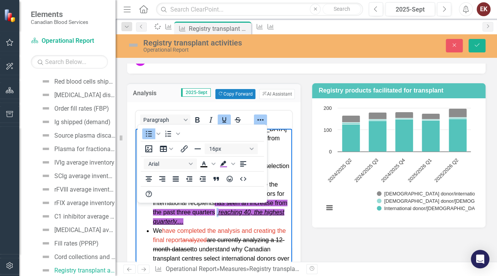
click at [261, 118] on icon "Reveal or hide additional toolbar items" at bounding box center [260, 119] width 9 height 9
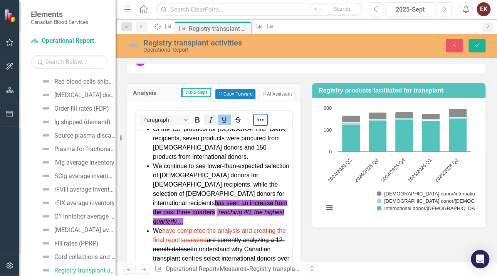
click at [210, 117] on icon "Italic" at bounding box center [210, 119] width 9 height 9
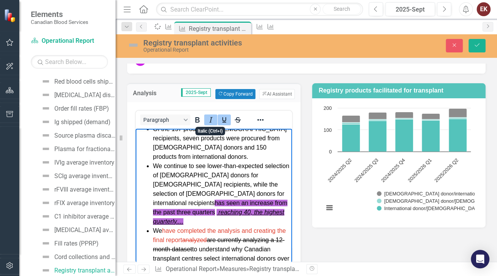
click at [211, 117] on icon "Italic" at bounding box center [210, 119] width 3 height 5
click at [223, 119] on icon "Underline" at bounding box center [223, 119] width 9 height 9
click at [252, 201] on li "We continue to see lower-than-expected selection of Canadian donors for Canadia…" at bounding box center [221, 193] width 137 height 65
click at [159, 208] on span "reaching 40, the highest quarterly...." at bounding box center [218, 216] width 131 height 16
click at [199, 199] on span "has seen an increase from the past three quarters" at bounding box center [220, 207] width 134 height 16
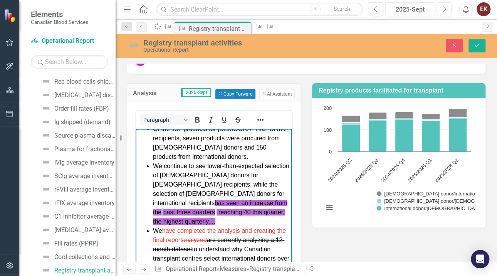
click at [199, 199] on span "has seen an increase from the past three quarters" at bounding box center [220, 207] width 134 height 16
click at [233, 199] on span "has seen an increase from the average of the past three quartersa" at bounding box center [220, 207] width 134 height 16
click at [479, 43] on icon "Save" at bounding box center [476, 44] width 7 height 5
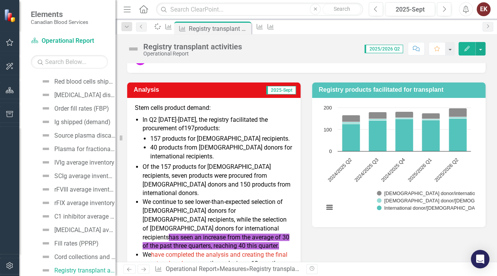
click at [223, 233] on span "has seen an increase from the average of 30 of the past three quarters, r" at bounding box center [215, 241] width 147 height 16
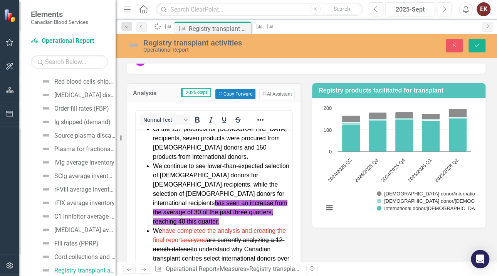
click at [179, 199] on span "has seen an increase from the average of 30 of the past three quarters, r" at bounding box center [220, 211] width 134 height 25
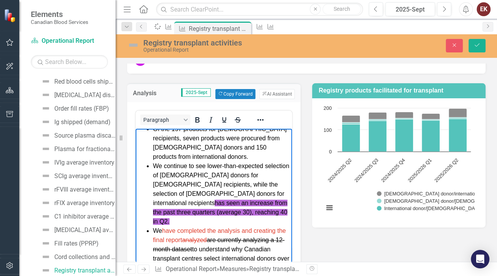
click at [476, 38] on div "Registry transplant activities Operational Report Close Save" at bounding box center [305, 45] width 381 height 15
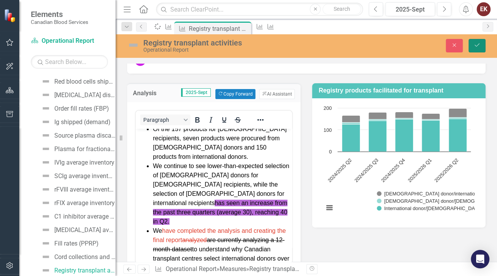
click at [480, 40] on button "Save" at bounding box center [476, 45] width 17 height 13
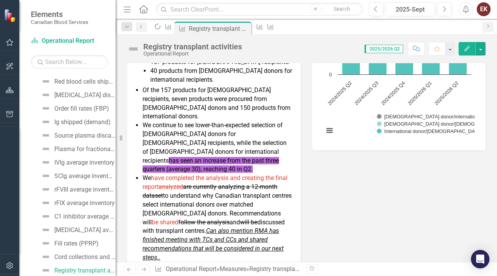
scroll to position [154, 0]
click at [214, 173] on li "We have completed the analysis and creating the final report analyzed are curre…" at bounding box center [217, 217] width 150 height 88
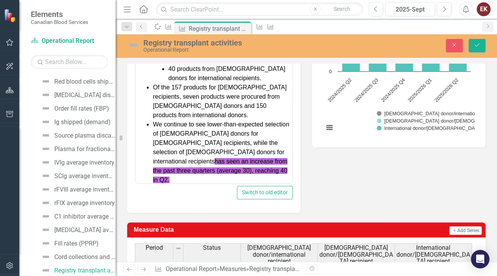
scroll to position [77, 0]
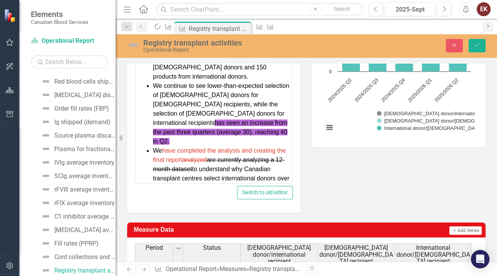
click at [256, 147] on span "have completed the analysis and creating the final report analyzed" at bounding box center [219, 155] width 133 height 16
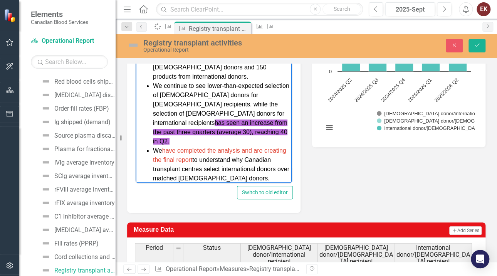
scroll to position [115, 0]
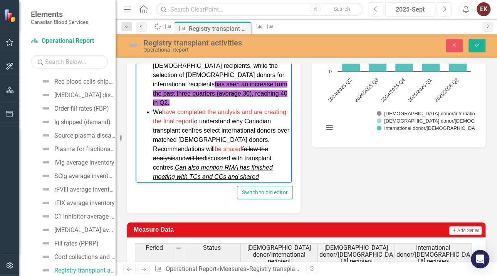
click at [273, 130] on li "We have completed the analysis and are creating the final report to understand …" at bounding box center [221, 153] width 137 height 92
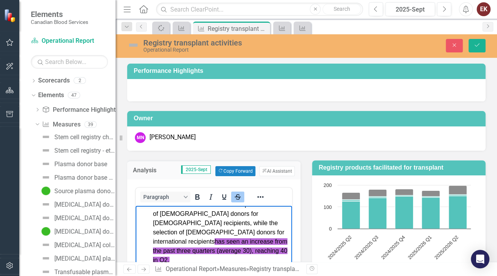
scroll to position [157, 0]
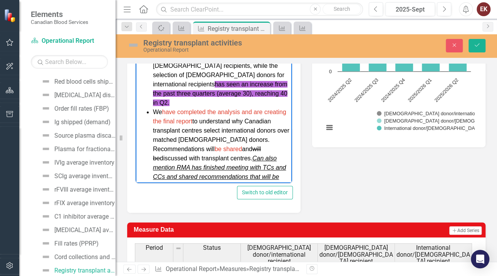
click at [173, 139] on li "We have completed the analysis and are creating the final report to understand …" at bounding box center [221, 148] width 137 height 83
click at [181, 164] on li "We have completed the analysis and are creating the final report to understand …" at bounding box center [221, 162] width 137 height 111
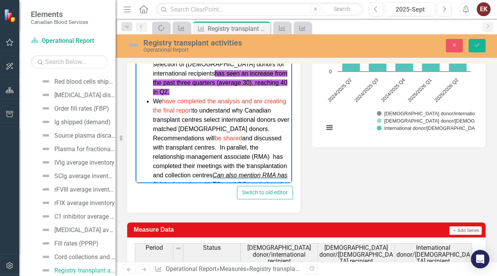
scroll to position [115, 0]
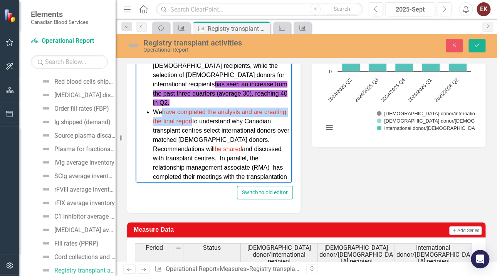
drag, startPoint x: 163, startPoint y: 92, endPoint x: 216, endPoint y: 99, distance: 53.2
click at [216, 107] on li "We have completed the analysis and are creating the final report to understand …" at bounding box center [221, 162] width 137 height 111
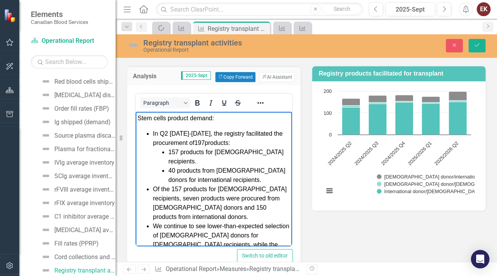
scroll to position [80, 0]
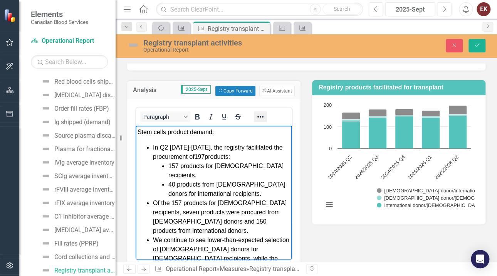
click at [259, 116] on icon "Reveal or hide additional toolbar items" at bounding box center [260, 116] width 9 height 9
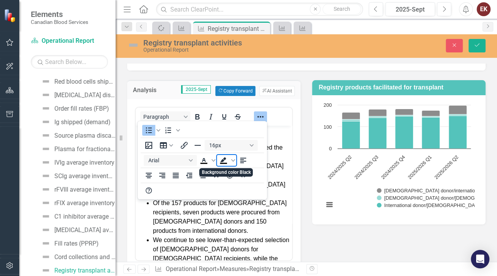
click at [225, 159] on icon "Background color Black" at bounding box center [223, 160] width 9 height 9
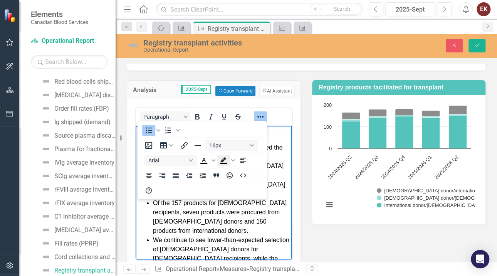
scroll to position [98, 0]
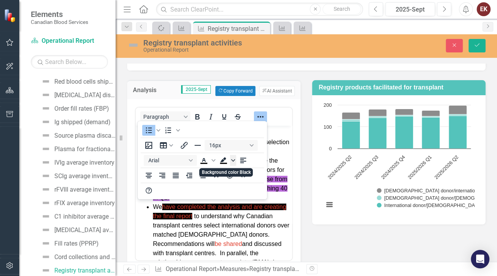
click at [232, 160] on icon "Background color Black" at bounding box center [233, 160] width 4 height 2
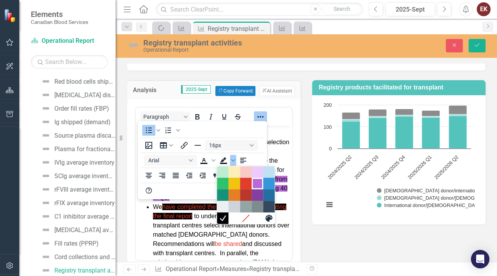
click at [257, 181] on div "Purple" at bounding box center [257, 183] width 9 height 9
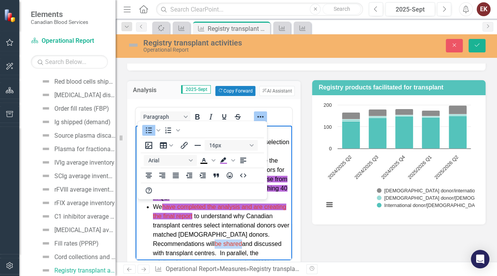
drag, startPoint x: 238, startPoint y: 224, endPoint x: 266, endPoint y: 220, distance: 28.8
click at [267, 223] on li "We have completed the analysis and are creating the final report to understand …" at bounding box center [221, 257] width 137 height 111
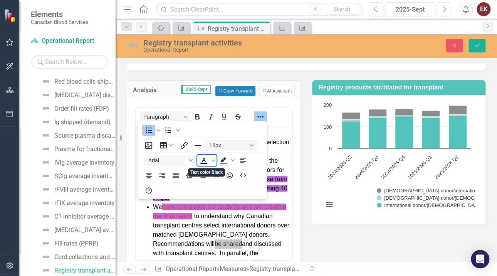
click at [202, 159] on icon "Text color Black" at bounding box center [203, 160] width 9 height 9
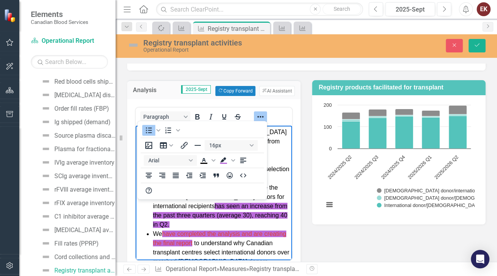
scroll to position [59, 0]
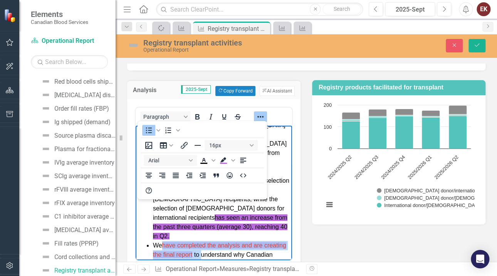
drag, startPoint x: 163, startPoint y: 224, endPoint x: 225, endPoint y: 234, distance: 62.8
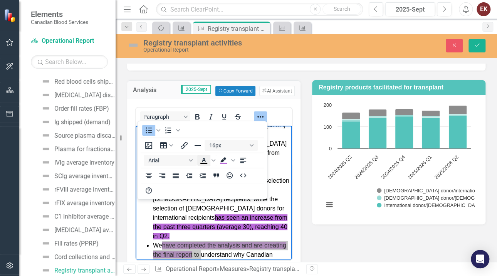
click at [204, 161] on icon "Text color Black" at bounding box center [203, 160] width 9 height 9
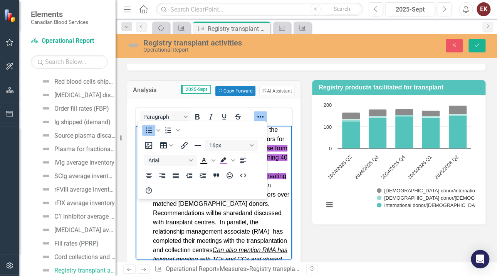
scroll to position [144, 0]
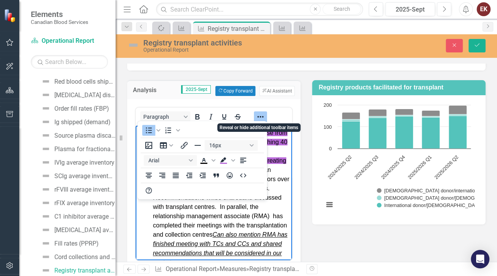
click at [257, 112] on icon "Reveal or hide additional toolbar items" at bounding box center [260, 116] width 9 height 9
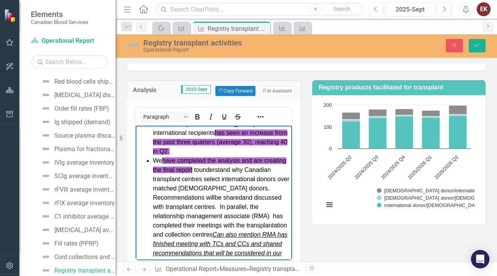
click at [254, 216] on li "We have completed the analysis and are creating the final report to understand …" at bounding box center [221, 211] width 137 height 111
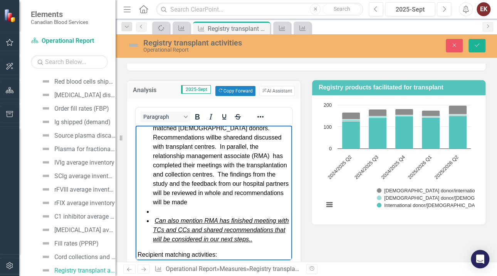
scroll to position [221, 0]
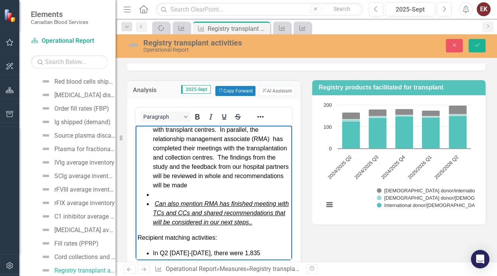
click at [254, 163] on li "We have completed the analysis and are creating the final report to understand …" at bounding box center [221, 134] width 137 height 111
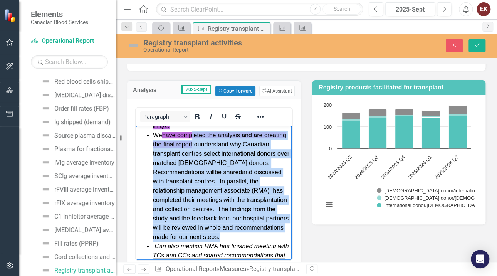
scroll to position [157, 0]
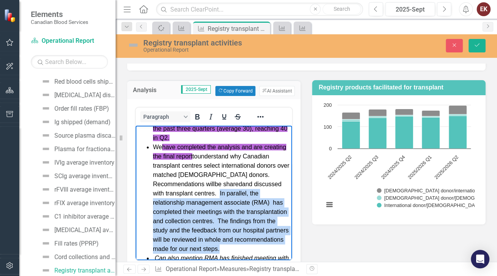
drag, startPoint x: 237, startPoint y: 172, endPoint x: 249, endPoint y: 174, distance: 12.0
click at [249, 174] on li "We have completed the analysis and are creating the final report to understand …" at bounding box center [221, 197] width 137 height 111
click at [261, 115] on icon "Reveal or hide additional toolbar items" at bounding box center [260, 116] width 9 height 9
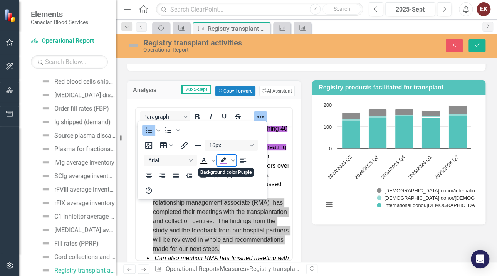
click at [226, 157] on icon "Background color Purple" at bounding box center [223, 160] width 9 height 9
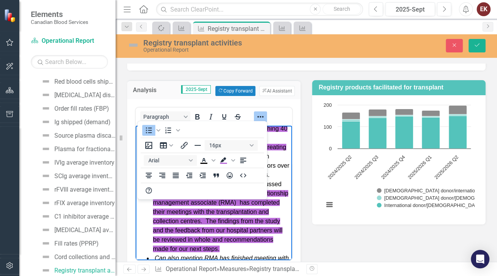
click at [261, 113] on icon "Reveal or hide additional toolbar items" at bounding box center [260, 116] width 9 height 9
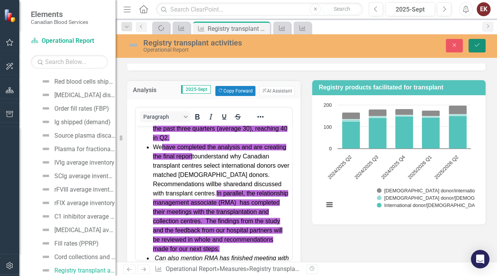
click at [478, 40] on button "Save" at bounding box center [476, 45] width 17 height 13
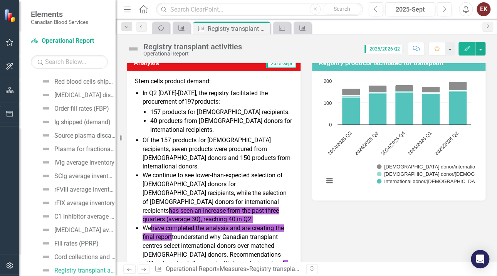
scroll to position [115, 0]
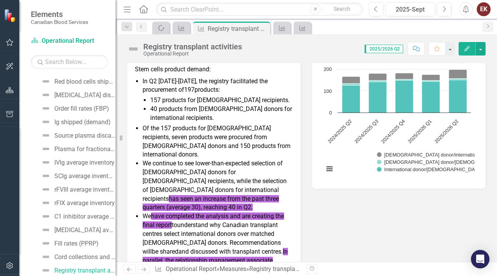
click at [253, 203] on span "eaching 40 in Q2." at bounding box center [228, 206] width 47 height 7
click at [255, 189] on li "We continue to see lower-than-expected selection of Canadian donors for Canadia…" at bounding box center [217, 185] width 150 height 53
click at [251, 203] on span "eaching 40 in Q2." at bounding box center [228, 206] width 47 height 7
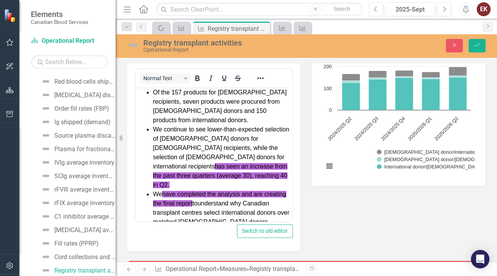
scroll to position [77, 0]
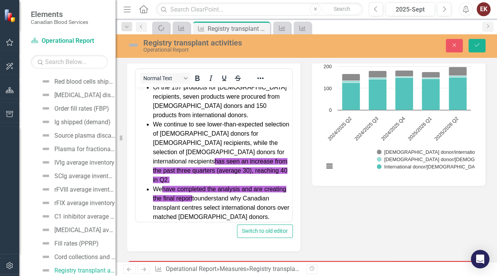
click at [219, 161] on li "We continue to see lower-than-expected selection of Canadian donors for Canadia…" at bounding box center [221, 151] width 137 height 65
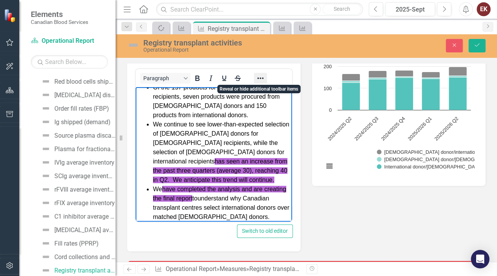
click at [261, 77] on icon "Reveal or hide additional toolbar items" at bounding box center [260, 78] width 9 height 9
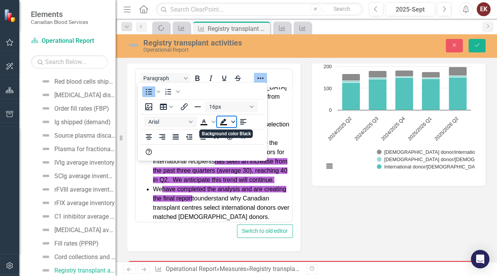
click at [231, 119] on span "Background color Black" at bounding box center [233, 121] width 6 height 11
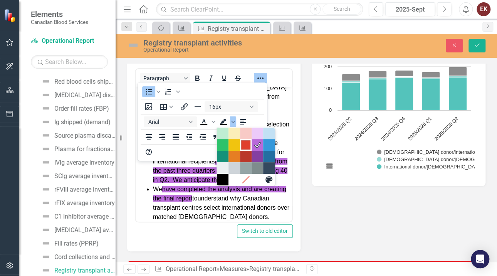
click at [242, 144] on div "Red" at bounding box center [245, 144] width 9 height 9
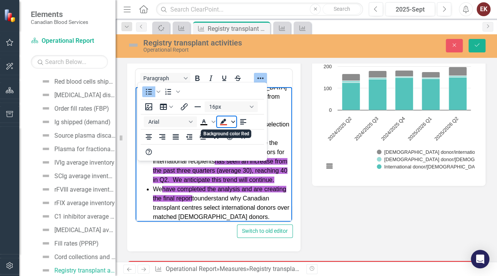
click at [230, 121] on span "Background color Red" at bounding box center [233, 121] width 6 height 11
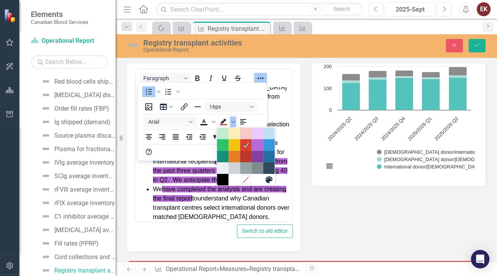
click at [247, 180] on icon "Remove color" at bounding box center [245, 179] width 7 height 7
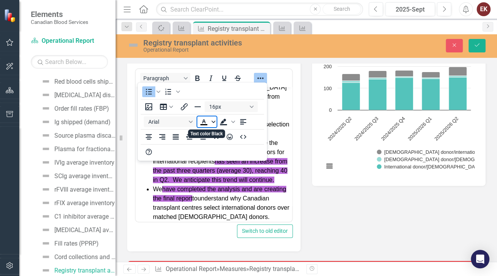
click at [212, 119] on span "Text color Black" at bounding box center [213, 121] width 6 height 11
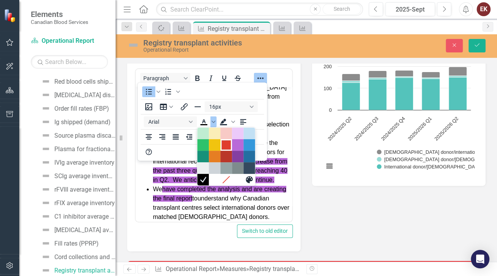
click at [227, 147] on div "Red" at bounding box center [225, 144] width 9 height 9
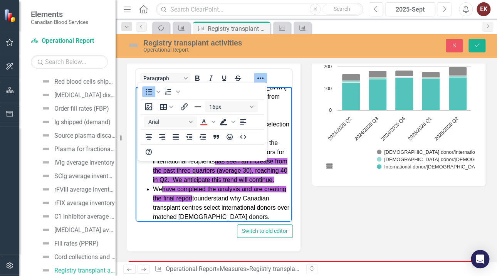
click at [259, 76] on icon "Reveal or hide additional toolbar items" at bounding box center [260, 78] width 9 height 9
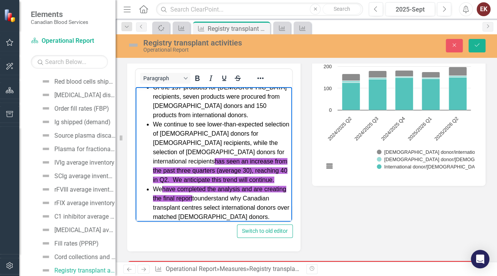
click at [226, 172] on li "We continue to see lower-than-expected selection of Canadian donors for Canadia…" at bounding box center [221, 151] width 137 height 65
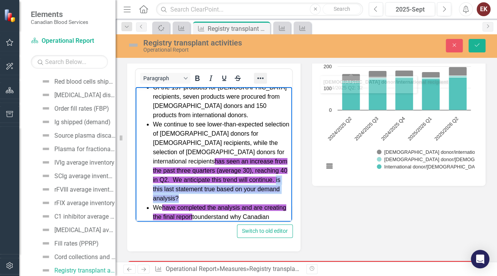
click at [263, 77] on icon "Reveal or hide additional toolbar items" at bounding box center [260, 78] width 9 height 9
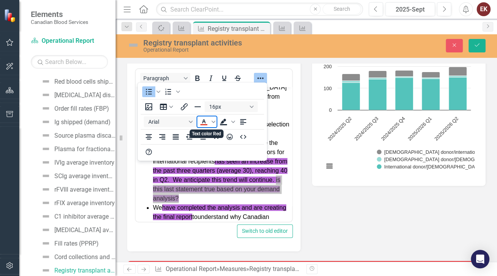
click at [203, 121] on icon "Text color Red" at bounding box center [203, 121] width 3 height 4
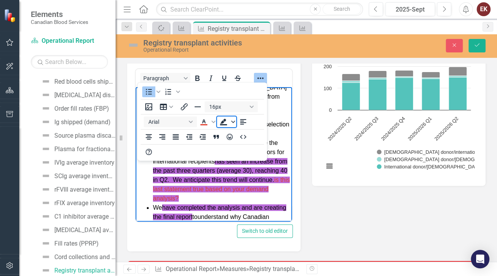
click at [233, 120] on icon "Background color" at bounding box center [233, 122] width 4 height 4
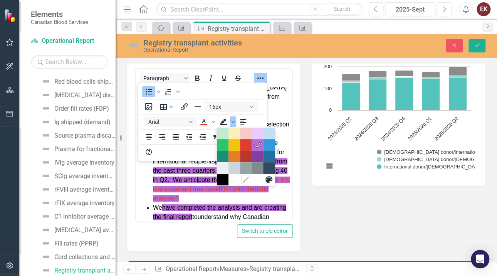
click at [243, 179] on icon "Remove color" at bounding box center [245, 179] width 7 height 7
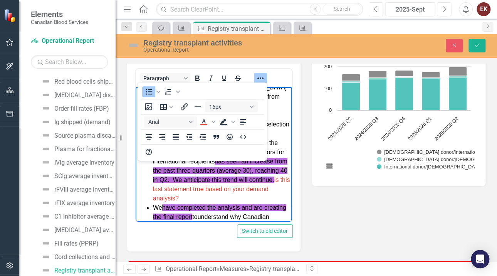
click at [248, 181] on li "We continue to see lower-than-expected selection of Canadian donors for Canadia…" at bounding box center [221, 160] width 137 height 83
click at [260, 75] on icon "Reveal or hide additional toolbar items" at bounding box center [260, 78] width 9 height 9
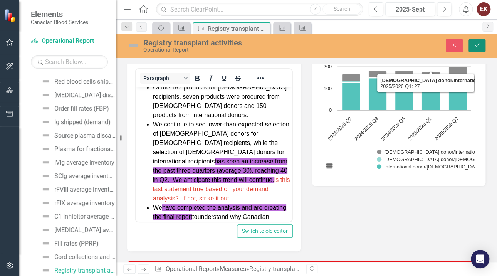
click at [474, 45] on icon "Save" at bounding box center [476, 44] width 7 height 5
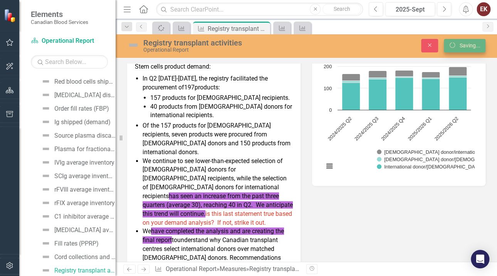
scroll to position [115, 0]
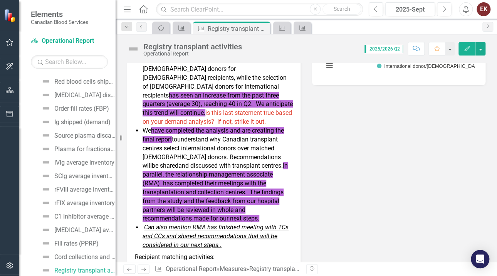
scroll to position [269, 0]
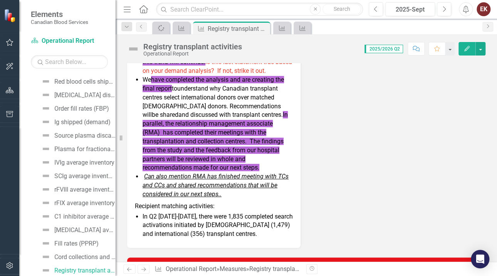
click at [218, 150] on span "In parallel, the relationship management associate (RMA) has completed their me…" at bounding box center [214, 141] width 145 height 60
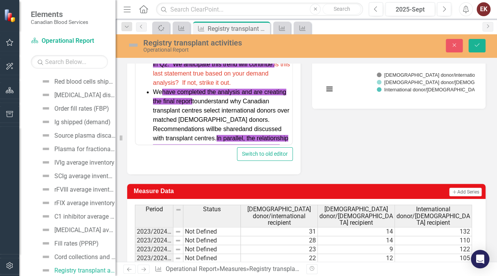
scroll to position [192, 0]
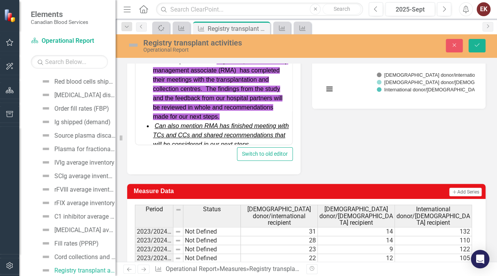
click at [274, 96] on span "In parallel, the relationship management associate (RMA) has completed their me…" at bounding box center [220, 88] width 135 height 62
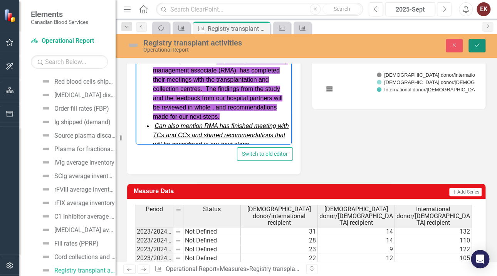
click at [475, 44] on icon "Save" at bounding box center [476, 44] width 7 height 5
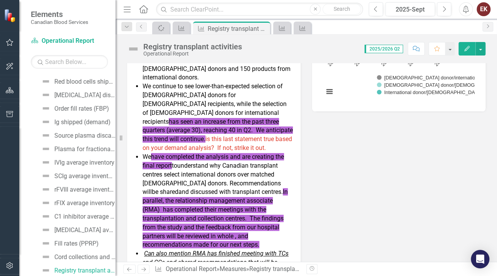
click at [256, 213] on li "We have completed the analysis and are creating the final report to understand …" at bounding box center [217, 200] width 150 height 97
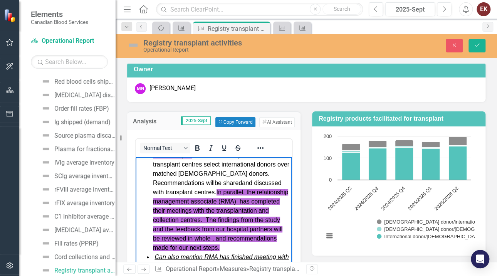
scroll to position [211, 0]
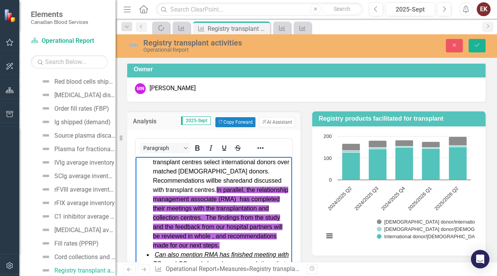
click at [278, 228] on span "In parallel, the relationship management associate (RMA) has completed their me…" at bounding box center [220, 217] width 135 height 62
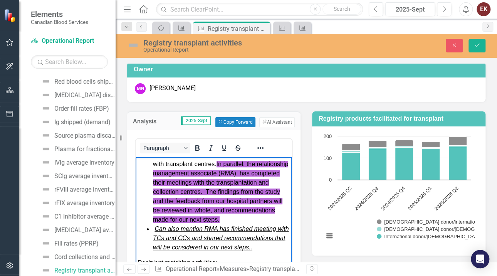
scroll to position [249, 0]
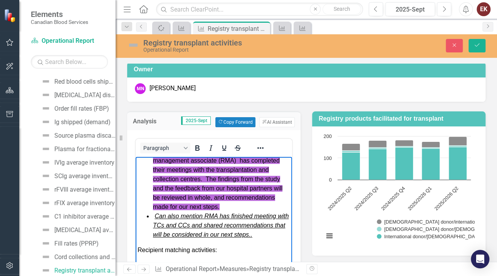
click at [233, 196] on span "In parallel, the relationship management associate (RMA) has completed their me…" at bounding box center [220, 178] width 135 height 62
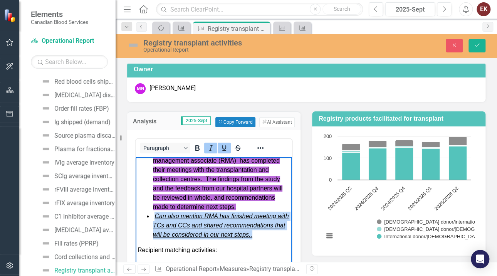
drag, startPoint x: 201, startPoint y: 245, endPoint x: 156, endPoint y: 219, distance: 52.1
click at [156, 219] on li "Can also mention RMA has finished meeting with TCs and CCs and shared recommend…" at bounding box center [221, 225] width 137 height 28
click at [237, 146] on icon "Strikethrough" at bounding box center [237, 147] width 9 height 9
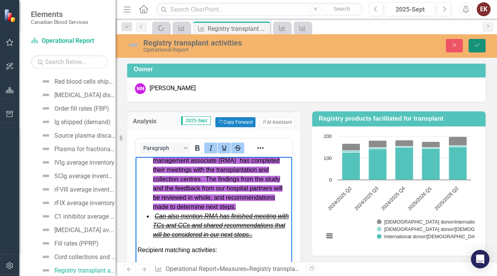
click at [476, 41] on button "Save" at bounding box center [476, 45] width 17 height 13
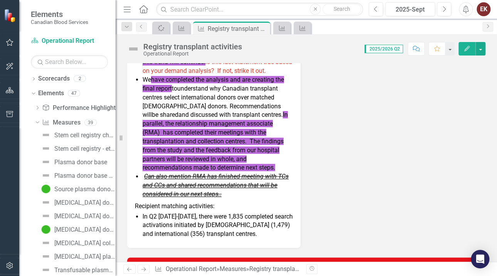
scroll to position [0, 0]
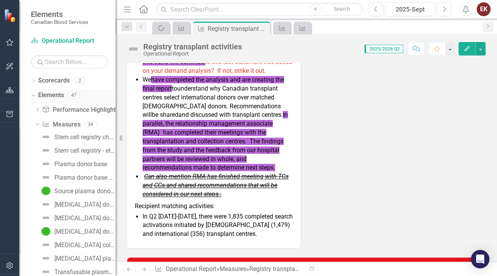
click at [33, 95] on icon at bounding box center [33, 95] width 3 height 2
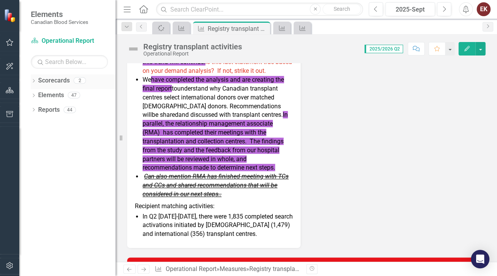
click at [34, 79] on div "Dropdown" at bounding box center [33, 81] width 5 height 7
click at [60, 109] on link "Operational Report" at bounding box center [78, 109] width 73 height 9
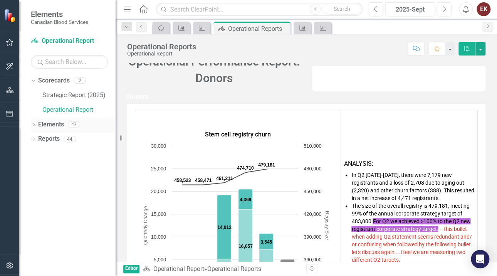
click at [35, 123] on icon "Dropdown" at bounding box center [33, 125] width 5 height 4
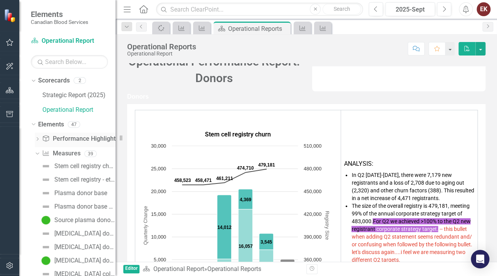
click at [37, 138] on icon "Dropdown" at bounding box center [37, 139] width 5 height 4
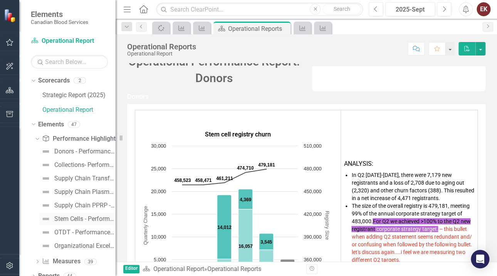
click at [72, 214] on link "Stem Cells - Performance Highlights" at bounding box center [77, 219] width 76 height 12
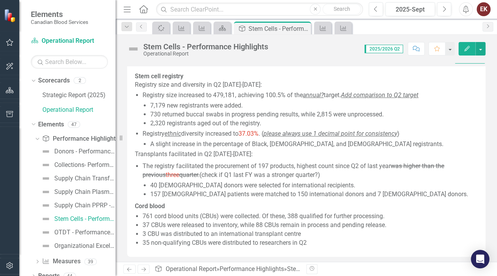
click at [187, 89] on p "Registry size and diversity in Q2 [DATE]-[DATE]:" at bounding box center [306, 84] width 343 height 9
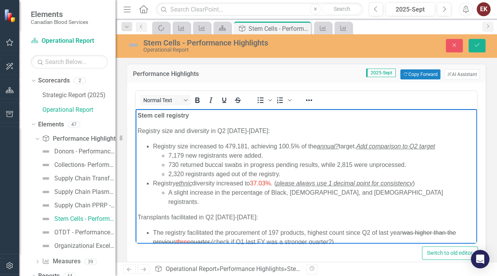
click at [189, 129] on p "Registry size and diversity in Q2 [DATE]-[DATE]:" at bounding box center [305, 130] width 337 height 9
click at [280, 146] on li "Registry size increased to 479,181, achieving 100.5% of the annual? target. Add…" at bounding box center [314, 160] width 322 height 37
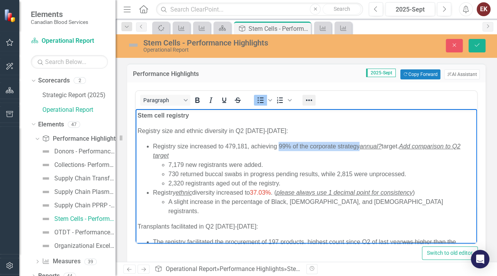
click at [311, 99] on icon "Reveal or hide additional toolbar items" at bounding box center [309, 100] width 6 height 2
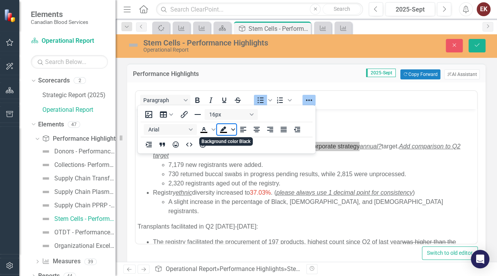
click at [231, 127] on span "Background color Black" at bounding box center [233, 129] width 6 height 11
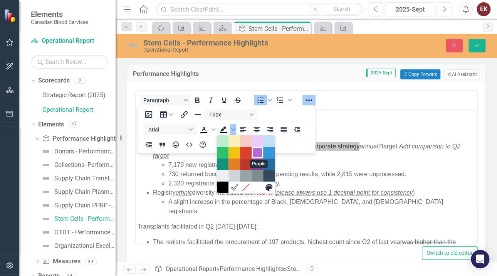
click at [256, 152] on div "Purple" at bounding box center [257, 152] width 9 height 9
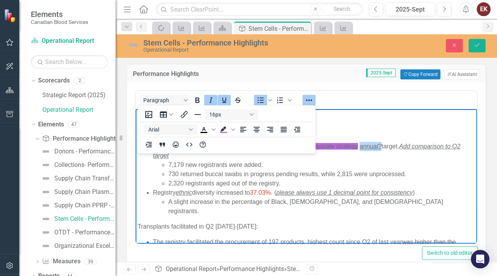
drag, startPoint x: 362, startPoint y: 146, endPoint x: 382, endPoint y: 144, distance: 19.7
click at [381, 144] on em "annual?" at bounding box center [370, 146] width 22 height 7
click at [239, 97] on icon "Strikethrough" at bounding box center [237, 99] width 9 height 9
click at [348, 145] on span "99% of the corporate strategy" at bounding box center [317, 146] width 81 height 7
click at [313, 97] on icon "Reveal or hide additional toolbar items" at bounding box center [308, 99] width 9 height 9
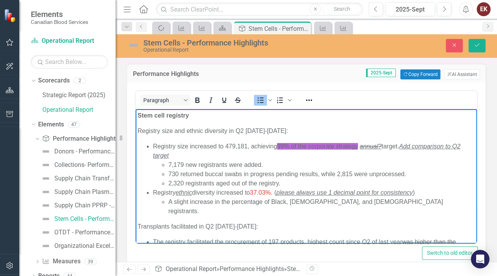
click at [213, 196] on li "Registry ethnic diversity increased to 37.03% . ( please always use 1 decimal p…" at bounding box center [314, 202] width 322 height 28
click at [180, 191] on span "ethnic" at bounding box center [184, 192] width 17 height 7
click at [175, 192] on li "Registry ethnic diversity increased to 37.03% . ( please always use 1 decimal p…" at bounding box center [314, 202] width 322 height 28
click at [305, 99] on icon "Reveal or hide additional toolbar items" at bounding box center [308, 99] width 9 height 9
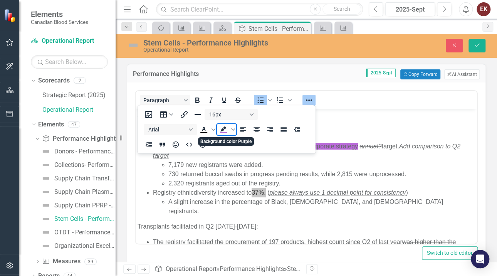
click at [224, 129] on icon "Background color Purple" at bounding box center [223, 129] width 9 height 9
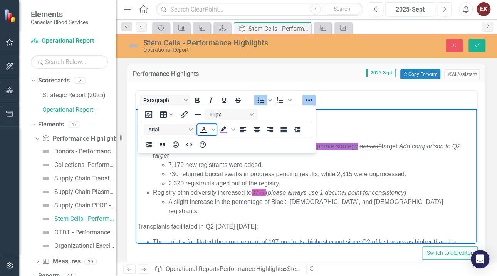
click at [203, 129] on icon "Text color Black" at bounding box center [203, 129] width 3 height 4
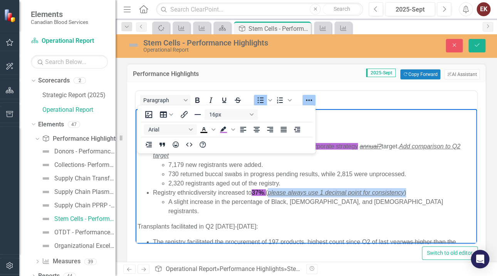
drag, startPoint x: 271, startPoint y: 192, endPoint x: 411, endPoint y: 194, distance: 139.8
click at [411, 194] on li "Registry ethnic diversity increased to 37% . ( please always use 1 decimal poin…" at bounding box center [314, 202] width 322 height 28
click at [236, 98] on icon "Strikethrough" at bounding box center [238, 99] width 4 height 5
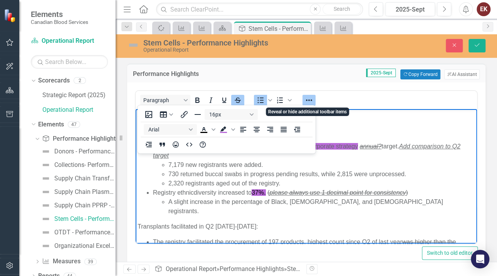
click at [306, 99] on icon "Reveal or hide additional toolbar items" at bounding box center [308, 99] width 9 height 9
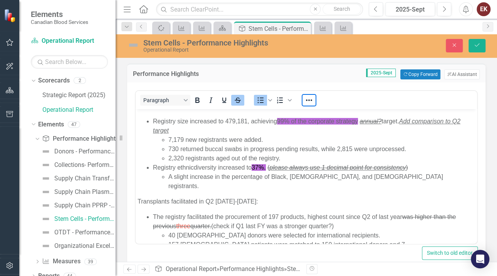
scroll to position [38, 0]
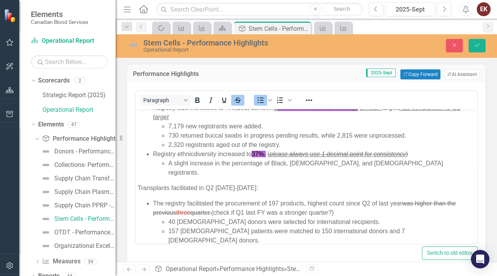
click at [365, 199] on li "The registry facilitated the procurement of 197 products, highest count since Q…" at bounding box center [314, 222] width 322 height 46
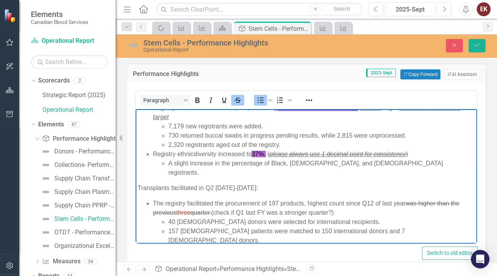
drag, startPoint x: 370, startPoint y: 193, endPoint x: 400, endPoint y: 189, distance: 29.5
click at [371, 199] on li "The registry facilitated the procurement of 197 products, highest count since Q…" at bounding box center [314, 222] width 322 height 46
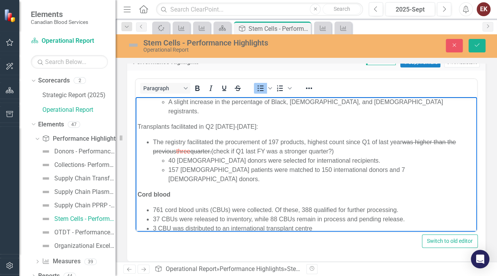
scroll to position [18, 0]
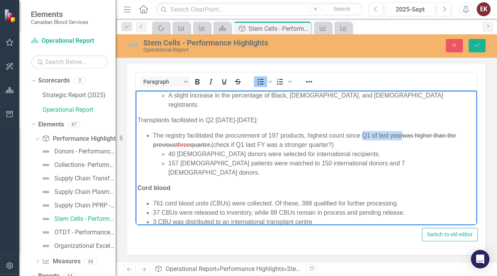
drag, startPoint x: 402, startPoint y: 124, endPoint x: 361, endPoint y: 122, distance: 40.9
click at [361, 131] on li "The registry facilitated the procurement of 197 products, highest count since Q…" at bounding box center [314, 154] width 322 height 46
click at [313, 78] on icon "Reveal or hide additional toolbar items" at bounding box center [308, 81] width 9 height 9
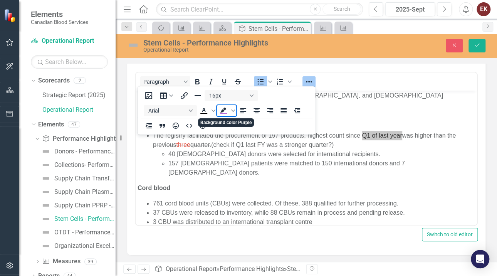
click at [222, 110] on icon "Background color Purple" at bounding box center [223, 109] width 6 height 5
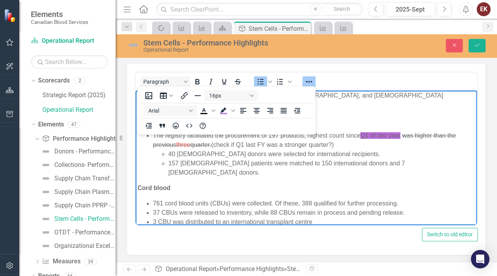
click at [383, 159] on li "157 [DEMOGRAPHIC_DATA] patients were matched to 150 international donors and 7 …" at bounding box center [321, 168] width 306 height 18
click at [308, 78] on icon "Reveal or hide additional toolbar items" at bounding box center [308, 81] width 9 height 9
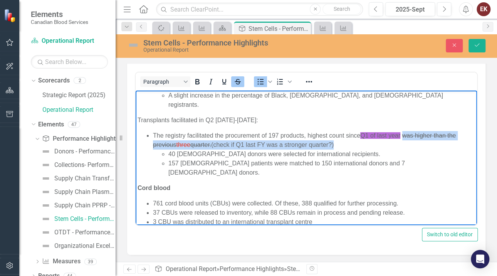
drag, startPoint x: 404, startPoint y: 126, endPoint x: 405, endPoint y: 132, distance: 6.2
click at [405, 132] on li "The registry facilitated the procurement of 197 products, highest count since Q…" at bounding box center [314, 154] width 322 height 46
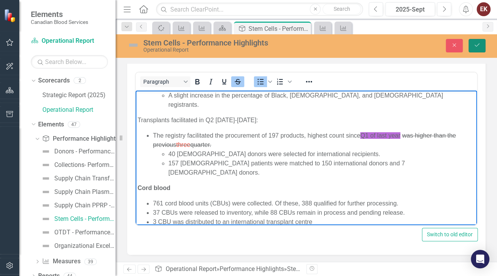
click at [473, 42] on button "Save" at bounding box center [476, 45] width 17 height 13
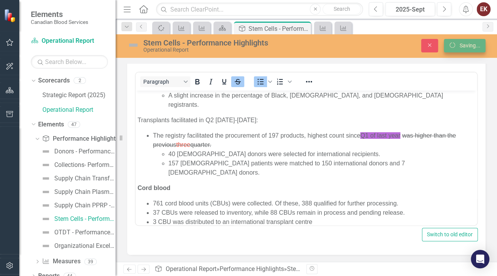
scroll to position [15, 0]
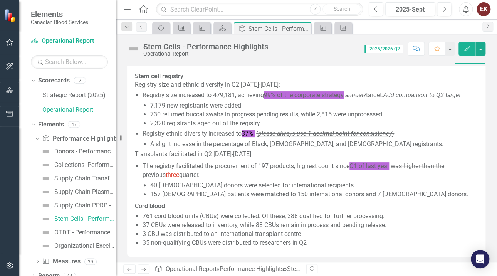
click at [397, 145] on li "Registry ethnic diversity increased to 37%. ( please always use 1 decimal point…" at bounding box center [309, 138] width 335 height 19
click at [388, 137] on span "please always use 1 decimal point for consistency" at bounding box center [325, 133] width 134 height 7
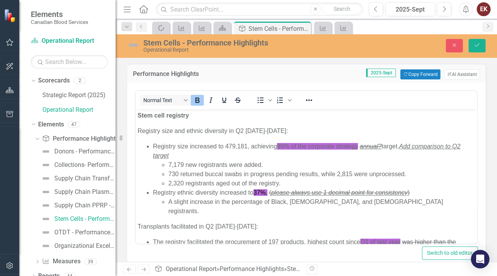
scroll to position [0, 0]
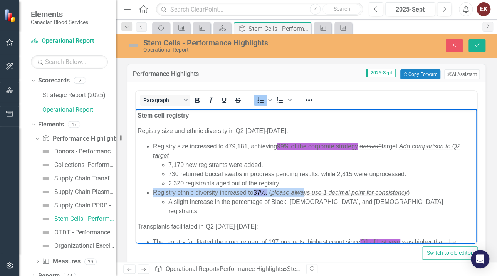
drag, startPoint x: 413, startPoint y: 192, endPoint x: 305, endPoint y: 192, distance: 107.8
click at [305, 192] on li "Registry ethnic diversity increased to 37%. ( please always use 1 decimal point…" at bounding box center [314, 202] width 322 height 28
click at [305, 192] on span "please always use 1 decimal point for consistency" at bounding box center [339, 192] width 136 height 7
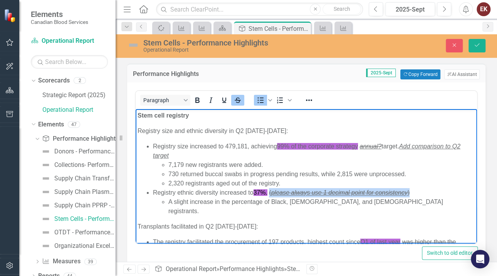
drag, startPoint x: 271, startPoint y: 192, endPoint x: 410, endPoint y: 192, distance: 139.4
click at [409, 192] on s "( please always use 1 decimal point for consistency )" at bounding box center [339, 192] width 141 height 7
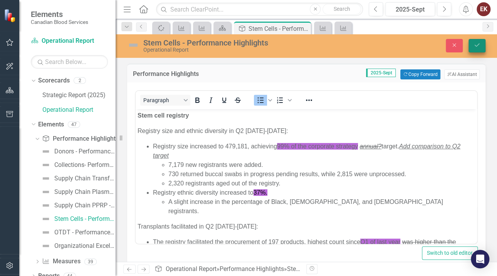
click at [470, 42] on button "Save" at bounding box center [476, 45] width 17 height 13
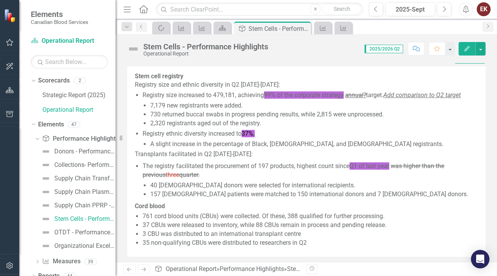
click at [357, 99] on em "annual?" at bounding box center [355, 94] width 21 height 7
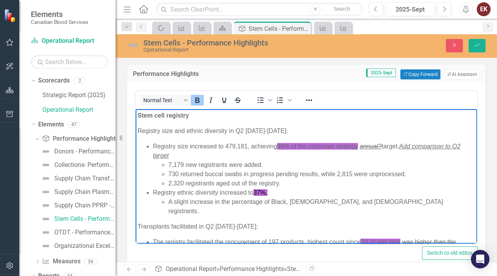
click at [358, 146] on span "99% of the corporate strategy" at bounding box center [317, 146] width 81 height 7
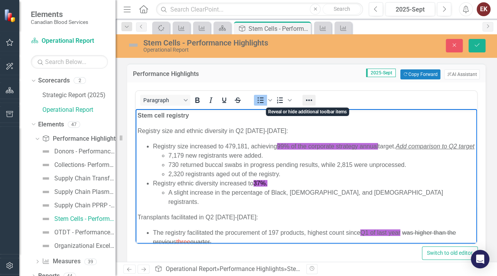
click at [309, 98] on icon "Reveal or hide additional toolbar items" at bounding box center [308, 99] width 9 height 9
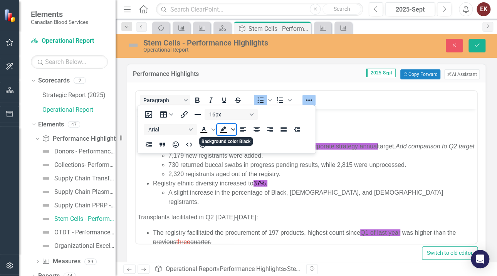
click at [231, 129] on icon "Background color Black" at bounding box center [233, 129] width 4 height 4
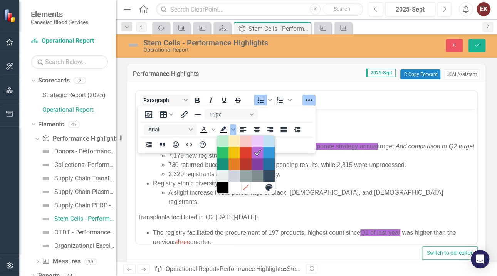
click at [242, 187] on icon "Remove color" at bounding box center [245, 186] width 7 height 7
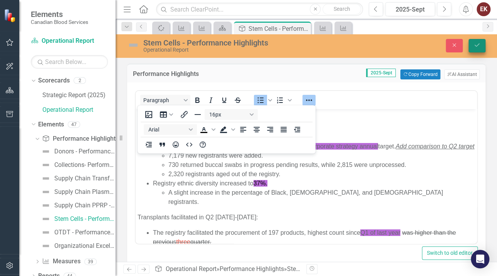
click at [477, 40] on button "Save" at bounding box center [476, 45] width 17 height 13
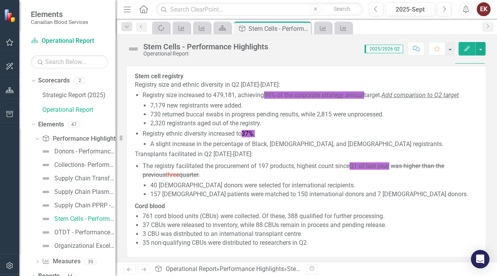
click at [406, 178] on s "was higher than the previous three quarter." at bounding box center [292, 170] width 301 height 16
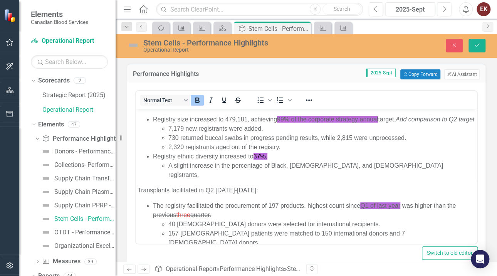
scroll to position [38, 0]
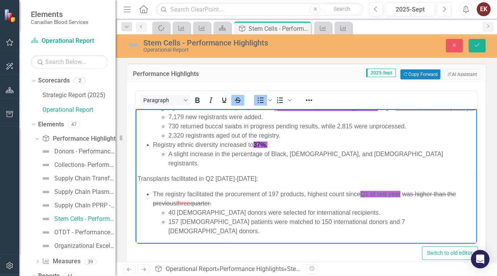
drag, startPoint x: 403, startPoint y: 193, endPoint x: 403, endPoint y: 199, distance: 5.4
click at [403, 199] on li "The registry facilitated the procurement of 197 products, highest count since Q…" at bounding box center [314, 212] width 322 height 46
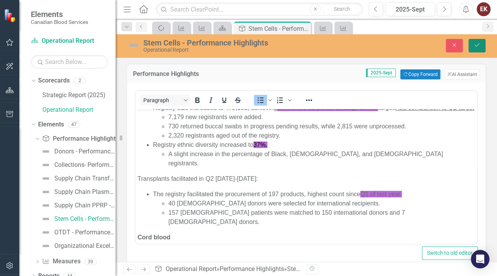
click at [478, 40] on button "Save" at bounding box center [476, 45] width 17 height 13
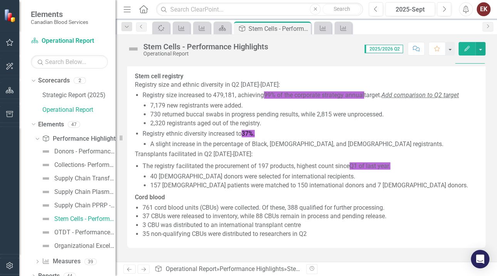
click at [387, 169] on span "Q1 of last year." at bounding box center [369, 165] width 41 height 7
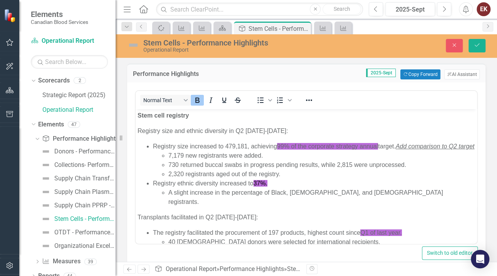
scroll to position [0, 0]
click at [391, 233] on span "Q1 of last year." at bounding box center [381, 232] width 42 height 7
click at [473, 44] on icon "Save" at bounding box center [476, 44] width 7 height 5
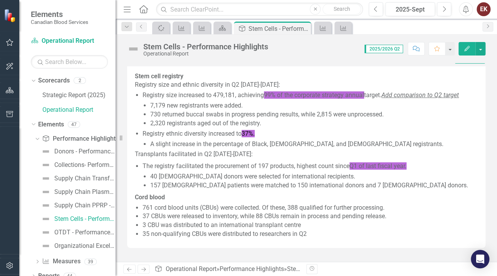
scroll to position [6, 0]
click at [74, 149] on div "Donors - Performance Highlights" at bounding box center [84, 151] width 61 height 7
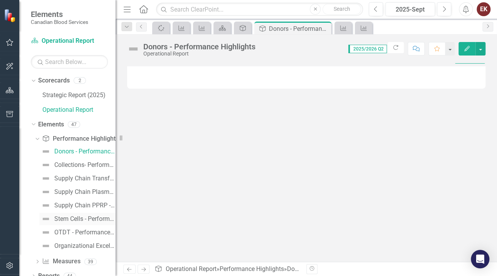
click at [66, 220] on div "Stem Cells - Performance Highlights" at bounding box center [84, 218] width 61 height 7
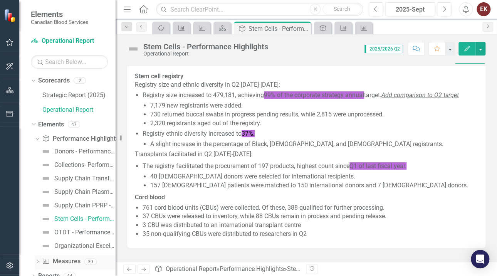
click at [35, 260] on icon "Dropdown" at bounding box center [37, 262] width 5 height 4
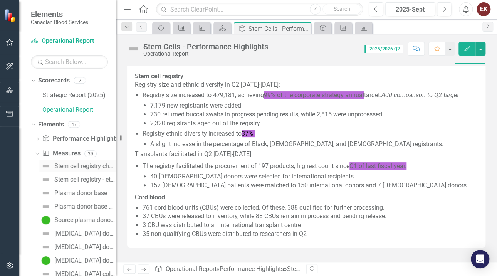
click at [63, 165] on div "Stem cell registry churn" at bounding box center [84, 165] width 61 height 7
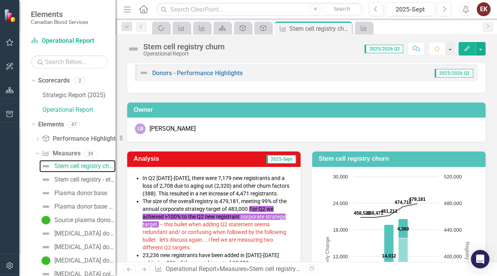
scroll to position [38, 0]
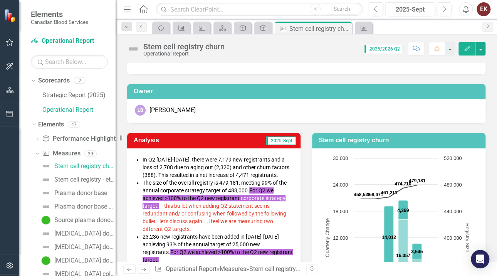
click at [251, 197] on span "corporate strategy target." at bounding box center [213, 202] width 143 height 14
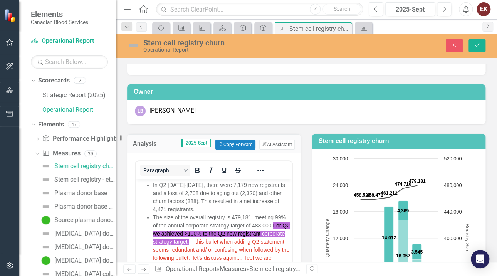
scroll to position [0, 0]
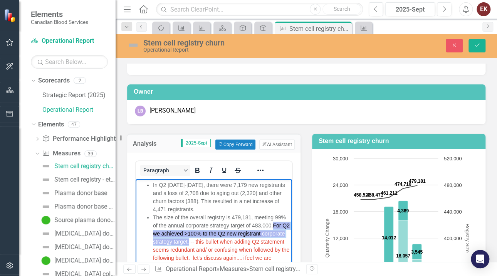
drag, startPoint x: 175, startPoint y: 233, endPoint x: 237, endPoint y: 240, distance: 62.0
click at [237, 240] on span "The size of the overall registry is 479,181 , meeting 99% of the annual corpora…" at bounding box center [221, 241] width 137 height 55
copy span "For Q2 we achieved >100% to the Q2 new registrant corporate strategy target."
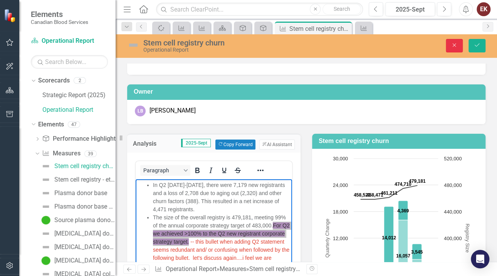
click at [455, 44] on icon "Close" at bounding box center [453, 44] width 7 height 5
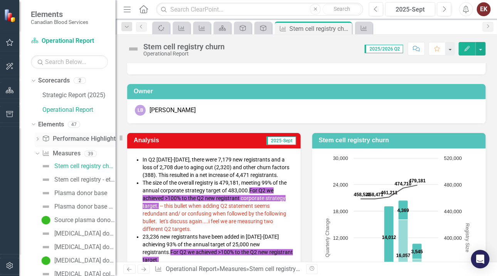
click at [38, 137] on div "Dropdown" at bounding box center [37, 140] width 5 height 7
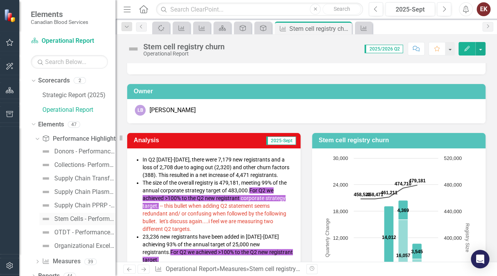
click at [66, 218] on div "Stem Cells - Performance Highlights" at bounding box center [84, 218] width 61 height 7
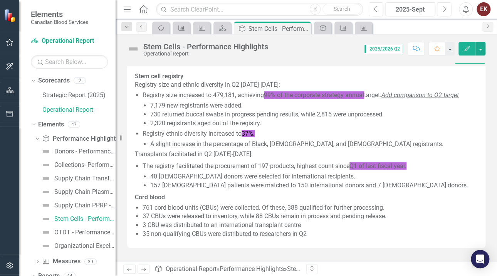
click at [392, 99] on span "Add comparison to Q2 target" at bounding box center [419, 94] width 77 height 7
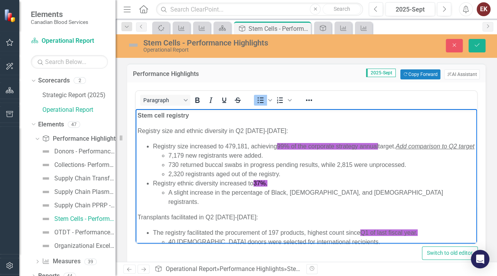
click at [398, 146] on li "Registry size increased to 479,181, achieving 99% of the corporate strategy ann…" at bounding box center [314, 160] width 322 height 37
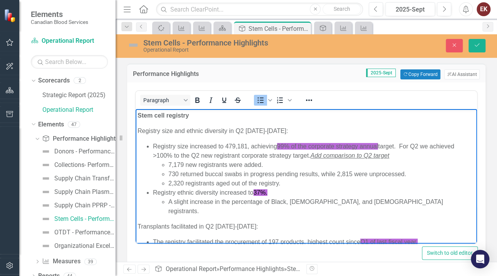
click at [201, 155] on li "Registry size increased to 479,181, achieving 99% of the corporate strategy ann…" at bounding box center [314, 165] width 322 height 46
drag, startPoint x: 403, startPoint y: 145, endPoint x: 328, endPoint y: 152, distance: 75.4
click at [328, 152] on li "Registry size increased to 479,181, achieving 99% of the corporate strategy ann…" at bounding box center [314, 165] width 322 height 46
click at [306, 99] on icon "Reveal or hide additional toolbar items" at bounding box center [308, 99] width 9 height 9
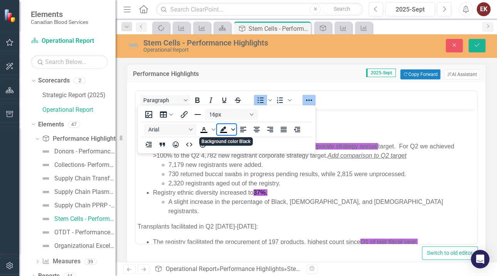
click at [233, 129] on icon "Background color Black" at bounding box center [233, 129] width 4 height 2
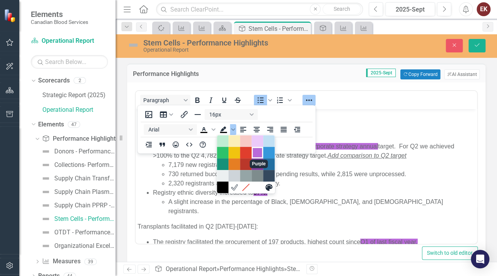
click at [256, 150] on div "Purple" at bounding box center [257, 152] width 9 height 9
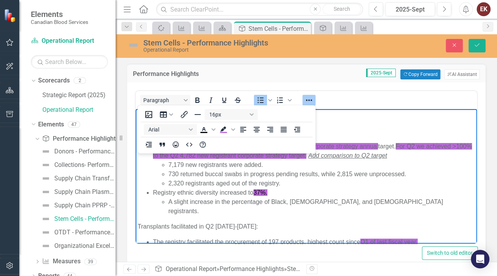
click at [329, 156] on span "Add comparison to Q2 target" at bounding box center [347, 155] width 79 height 7
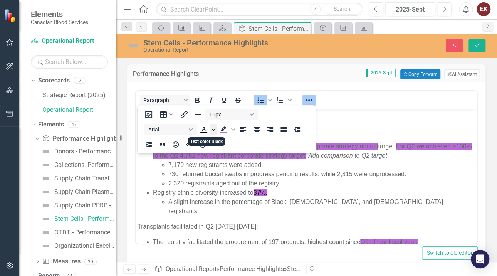
click at [211, 129] on icon "Text color Black" at bounding box center [213, 129] width 4 height 2
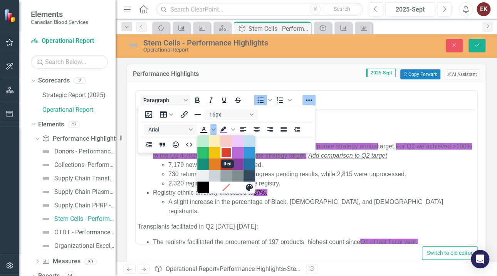
click at [225, 152] on div "Red" at bounding box center [225, 152] width 9 height 9
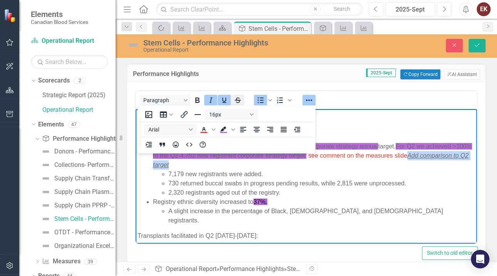
click at [238, 99] on icon "Strikethrough" at bounding box center [237, 99] width 9 height 9
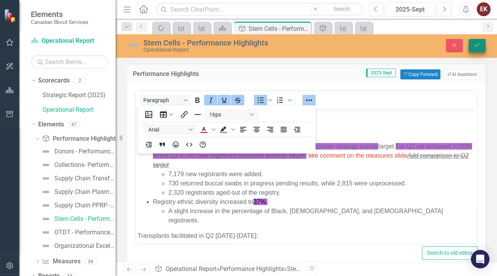
click at [475, 40] on button "Save" at bounding box center [476, 45] width 17 height 13
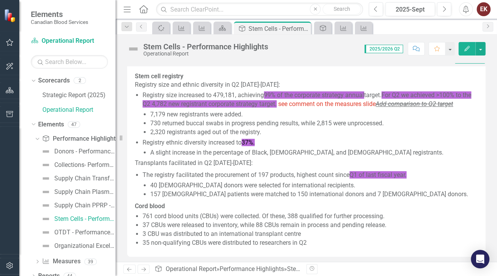
click at [185, 107] on span "For Q2 we achieved >100% to the Q2 4,782 new registrant corporate strategy targ…" at bounding box center [306, 99] width 328 height 16
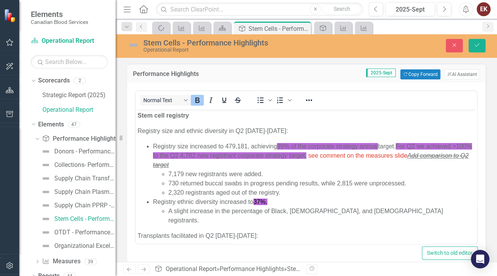
click at [202, 153] on span "For Q2 we achieved >100% to the Q2 4,782 new registrant corporate strategy targ…" at bounding box center [312, 151] width 319 height 16
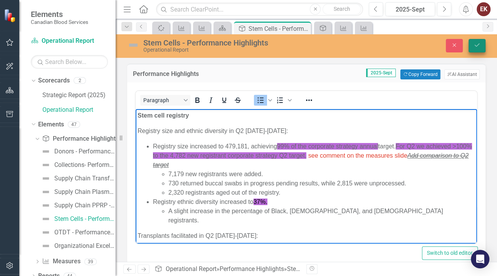
click at [478, 42] on icon "Save" at bounding box center [476, 44] width 7 height 5
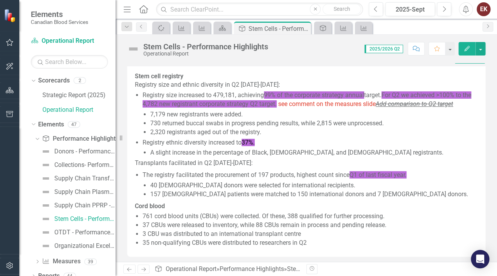
click at [305, 188] on li "The registry facilitated the procurement of 197 products, highest count since Q…" at bounding box center [309, 185] width 335 height 28
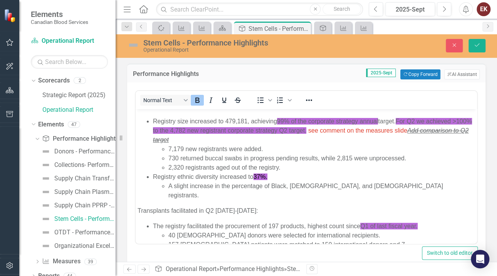
scroll to position [38, 0]
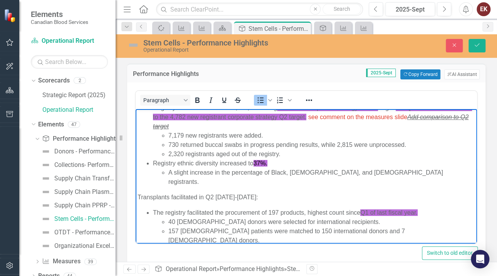
click at [330, 208] on li "The registry facilitated the procurement of 197 products, highest count since Q…" at bounding box center [314, 226] width 322 height 37
click at [348, 208] on li "The registry facilitated the procurement of 197 products, highest quarterly cou…" at bounding box center [314, 226] width 322 height 37
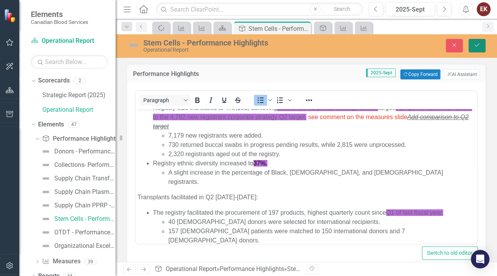
click at [475, 39] on button "Save" at bounding box center [476, 45] width 17 height 13
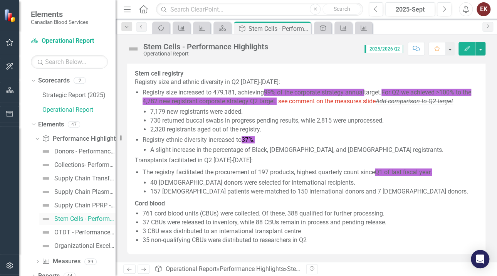
scroll to position [8, 0]
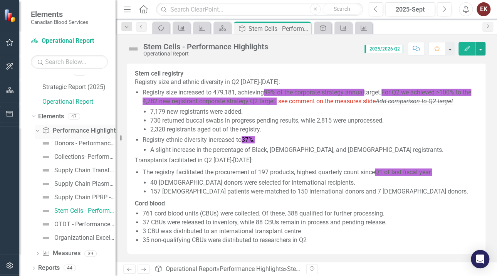
click at [38, 129] on icon "Dropdown" at bounding box center [36, 130] width 4 height 5
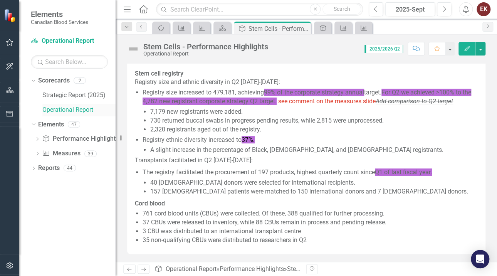
click at [54, 107] on link "Operational Report" at bounding box center [78, 109] width 73 height 9
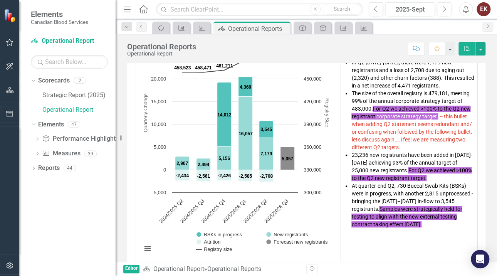
scroll to position [154, 0]
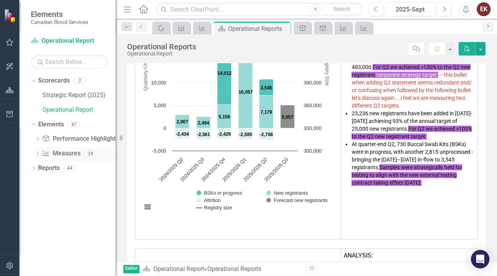
click at [37, 151] on div "Dropdown Measure Measures 39" at bounding box center [75, 154] width 81 height 15
click at [37, 153] on icon "Dropdown" at bounding box center [37, 154] width 5 height 4
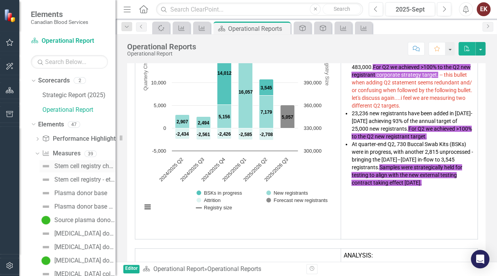
click at [71, 164] on div "Stem cell registry churn" at bounding box center [84, 165] width 61 height 7
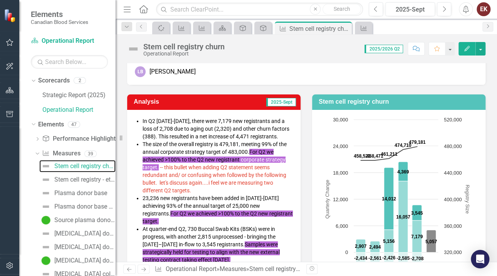
scroll to position [115, 0]
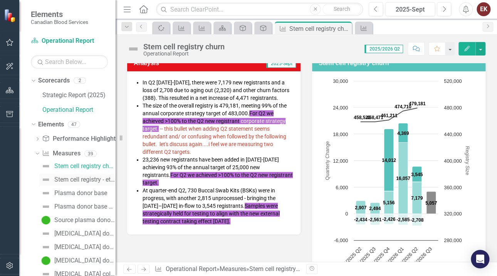
click at [69, 179] on div "Stem cell registry - ethnic diversity" at bounding box center [84, 179] width 61 height 7
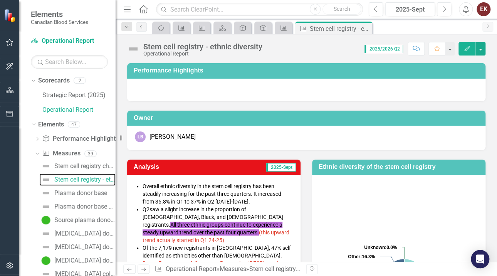
scroll to position [38, 0]
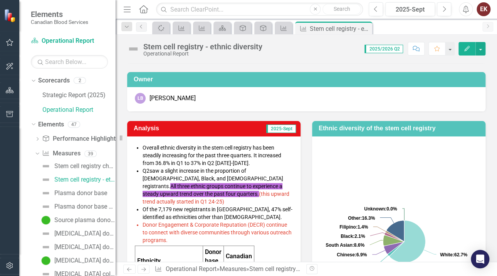
drag, startPoint x: 191, startPoint y: 232, endPoint x: 174, endPoint y: 229, distance: 16.8
click at [174, 229] on li "Donor Engagement & Corporate Reputation (DECR) continue to connect with diverse…" at bounding box center [217, 232] width 150 height 23
click at [183, 227] on span "Donor Engagement & Corporate Reputation (DECR) continue to connect with diverse…" at bounding box center [216, 232] width 149 height 22
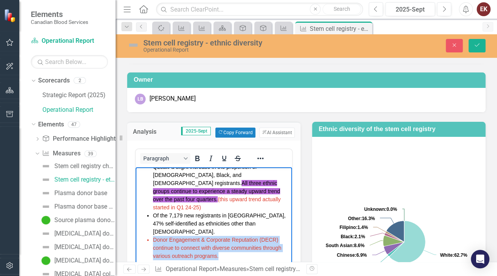
drag, startPoint x: 223, startPoint y: 232, endPoint x: 152, endPoint y: 218, distance: 71.7
click at [152, 218] on ul "Overall ethnic diversity in the stem cell registry has been steadily increasing…" at bounding box center [213, 194] width 152 height 129
click at [263, 159] on icon "Reveal or hide additional toolbar items" at bounding box center [260, 158] width 9 height 9
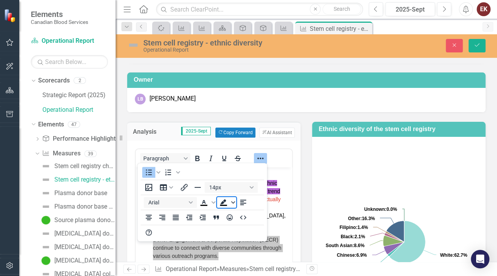
click at [234, 202] on icon "Background color Black" at bounding box center [233, 202] width 4 height 2
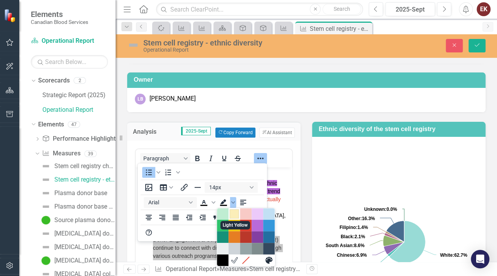
click at [235, 209] on div "Light Yellow" at bounding box center [233, 213] width 9 height 9
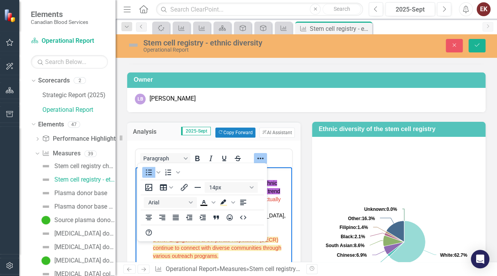
click at [257, 157] on icon "Reveal or hide additional toolbar items" at bounding box center [260, 158] width 9 height 9
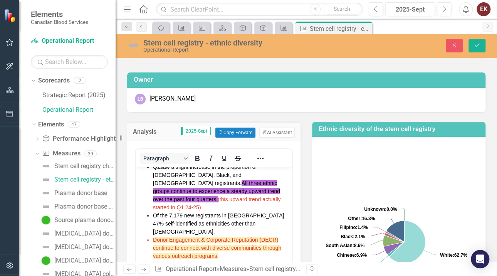
click at [228, 235] on li "Donor Engagement & Corporate Reputation (DECR) continue to connect with diverse…" at bounding box center [221, 247] width 137 height 24
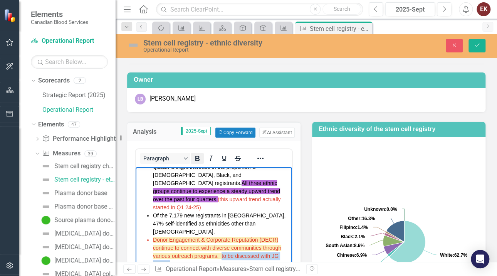
click at [199, 157] on icon "Bold" at bounding box center [197, 158] width 4 height 5
click at [478, 42] on button "Save" at bounding box center [476, 45] width 17 height 13
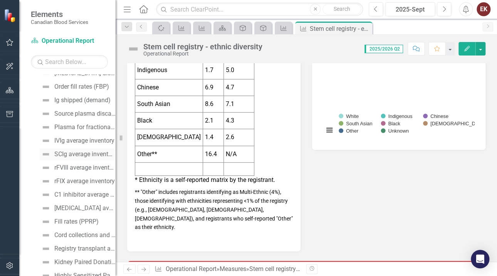
scroll to position [269, 0]
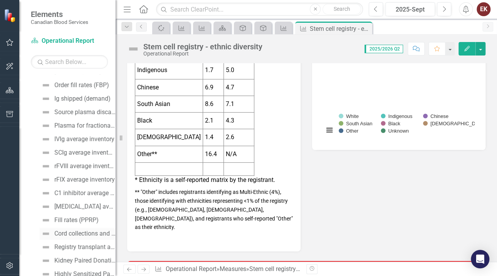
click at [74, 231] on div "Cord collections and manufacturing" at bounding box center [84, 233] width 61 height 7
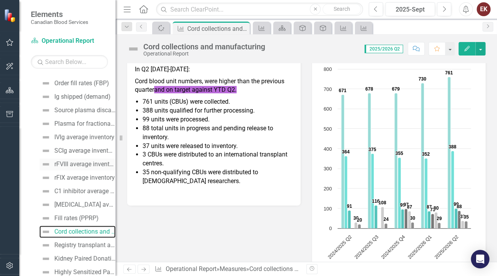
scroll to position [310, 0]
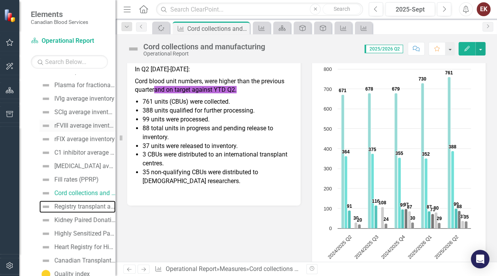
click at [79, 205] on div "Registry transplant activities" at bounding box center [84, 206] width 61 height 7
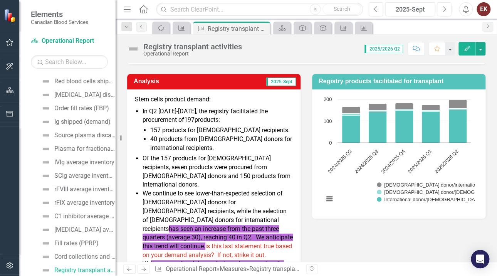
scroll to position [77, 0]
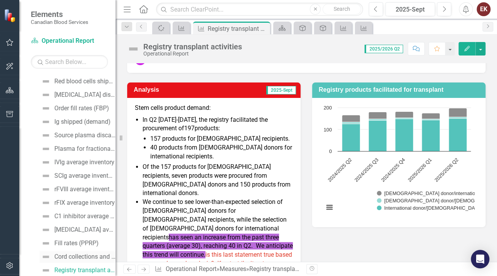
click at [78, 254] on div "Cord collections and manufacturing" at bounding box center [84, 256] width 61 height 7
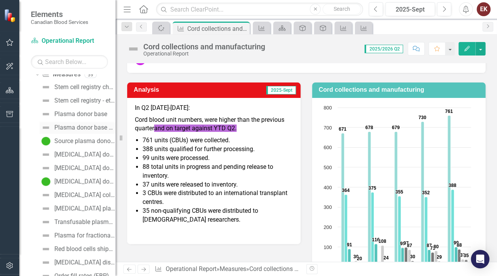
scroll to position [2, 0]
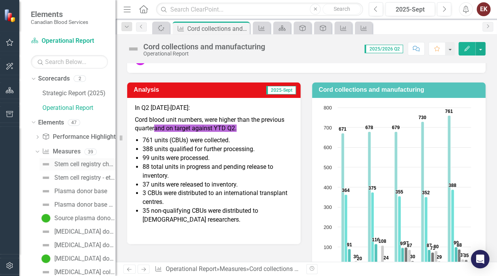
click at [73, 161] on div "Stem cell registry churn" at bounding box center [84, 164] width 61 height 7
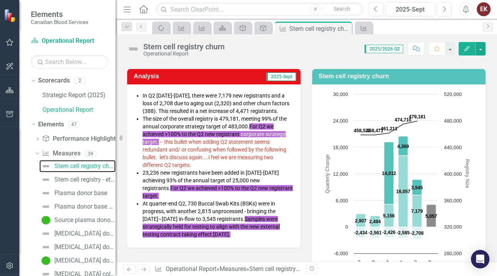
scroll to position [115, 0]
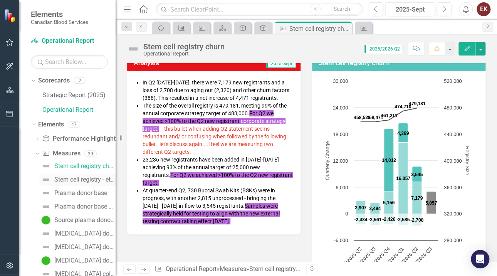
click at [89, 179] on div "Stem cell registry - ethnic diversity" at bounding box center [84, 179] width 61 height 7
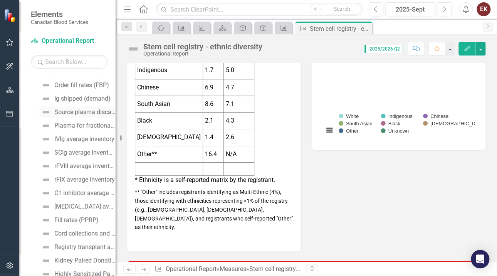
scroll to position [308, 0]
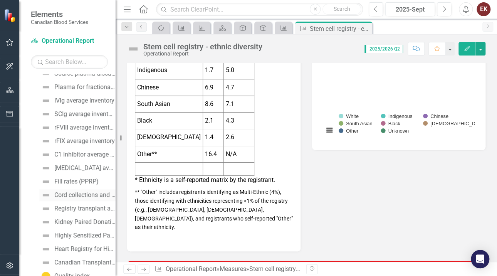
click at [75, 194] on div "Cord collections and manufacturing" at bounding box center [84, 194] width 61 height 7
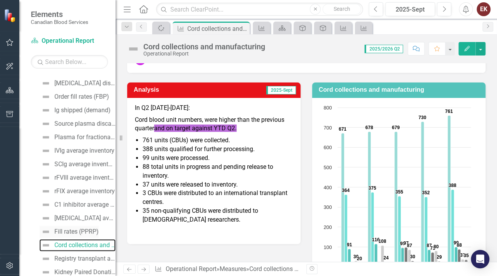
scroll to position [271, 0]
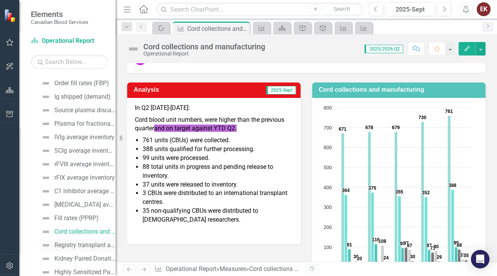
click at [67, 243] on div "Registry transplant activities" at bounding box center [84, 244] width 61 height 7
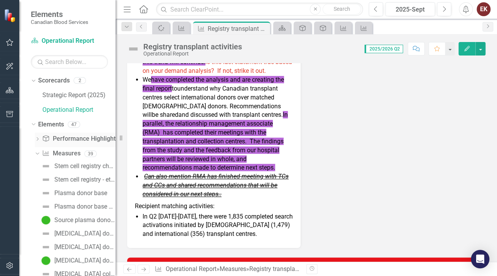
click at [37, 139] on icon "Dropdown" at bounding box center [37, 139] width 5 height 4
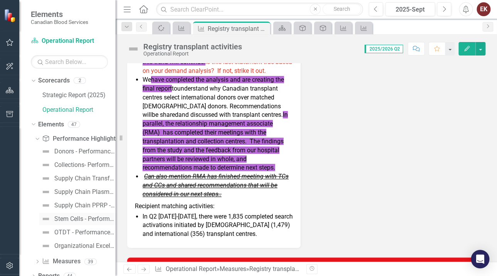
click at [69, 217] on div "Stem Cells - Performance Highlights" at bounding box center [84, 218] width 61 height 7
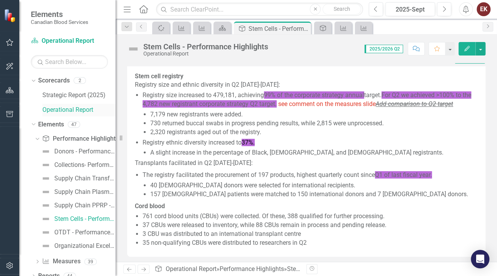
click at [57, 109] on link "Operational Report" at bounding box center [78, 109] width 73 height 9
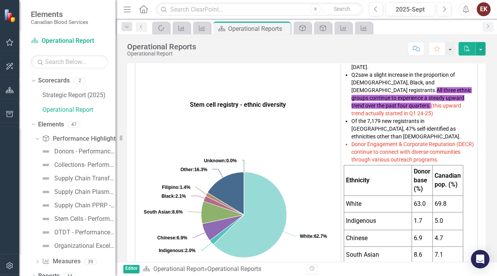
scroll to position [423, 0]
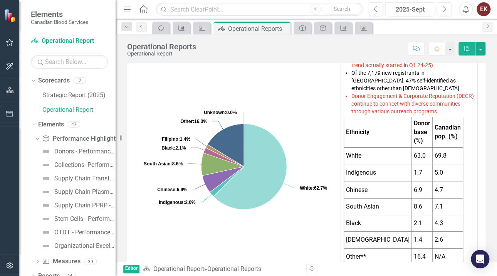
click at [453, 125] on span "ANALYSIS: Overall ethnic diversity in the stem cell registry has been steadily …" at bounding box center [408, 173] width 131 height 382
click at [456, 114] on span "Donor Engagement & Corporate Reputation (DECR) continue to connect with diverse…" at bounding box center [412, 104] width 122 height 22
click at [39, 137] on div "Dropdown" at bounding box center [36, 138] width 7 height 5
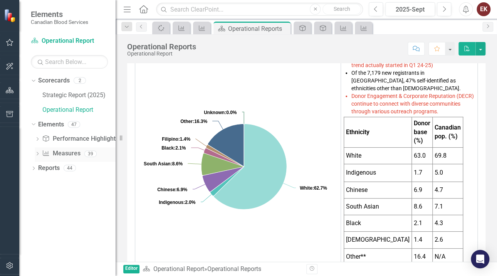
click at [38, 153] on icon "Dropdown" at bounding box center [37, 154] width 5 height 4
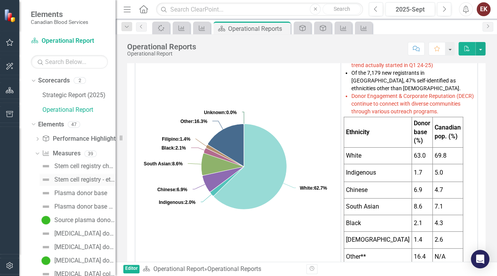
click at [80, 177] on div "Stem cell registry - ethnic diversity" at bounding box center [84, 179] width 61 height 7
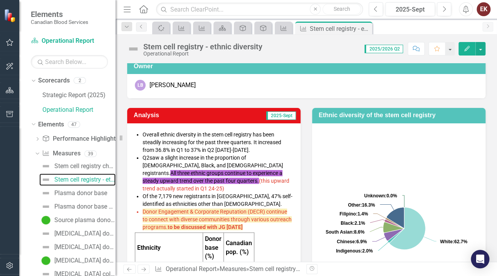
scroll to position [77, 0]
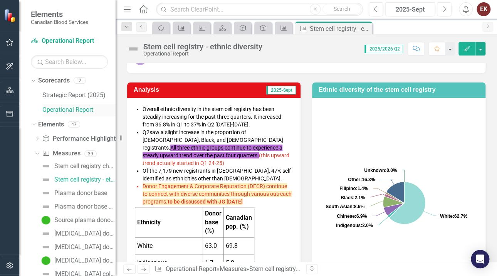
click at [60, 105] on link "Operational Report" at bounding box center [78, 109] width 73 height 9
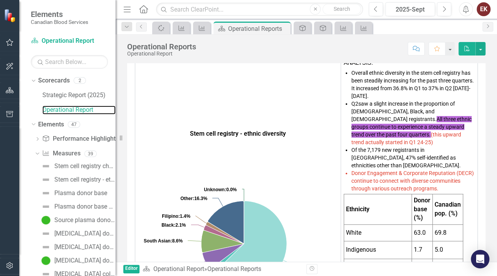
scroll to position [385, 0]
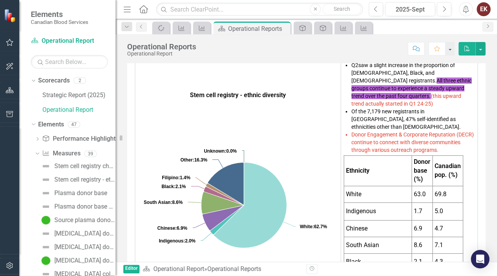
click at [373, 170] on td "Ethnicity" at bounding box center [377, 170] width 68 height 31
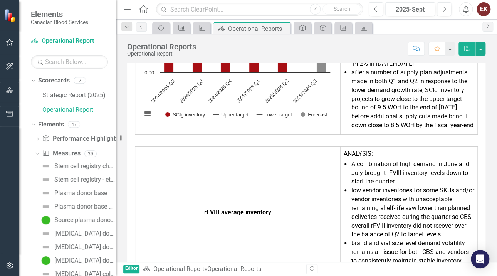
scroll to position [3765, 0]
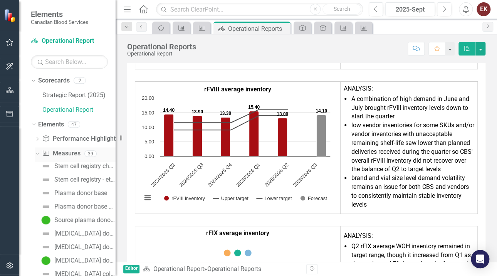
click at [39, 152] on div "Dropdown" at bounding box center [36, 153] width 7 height 5
